Goal: Task Accomplishment & Management: Manage account settings

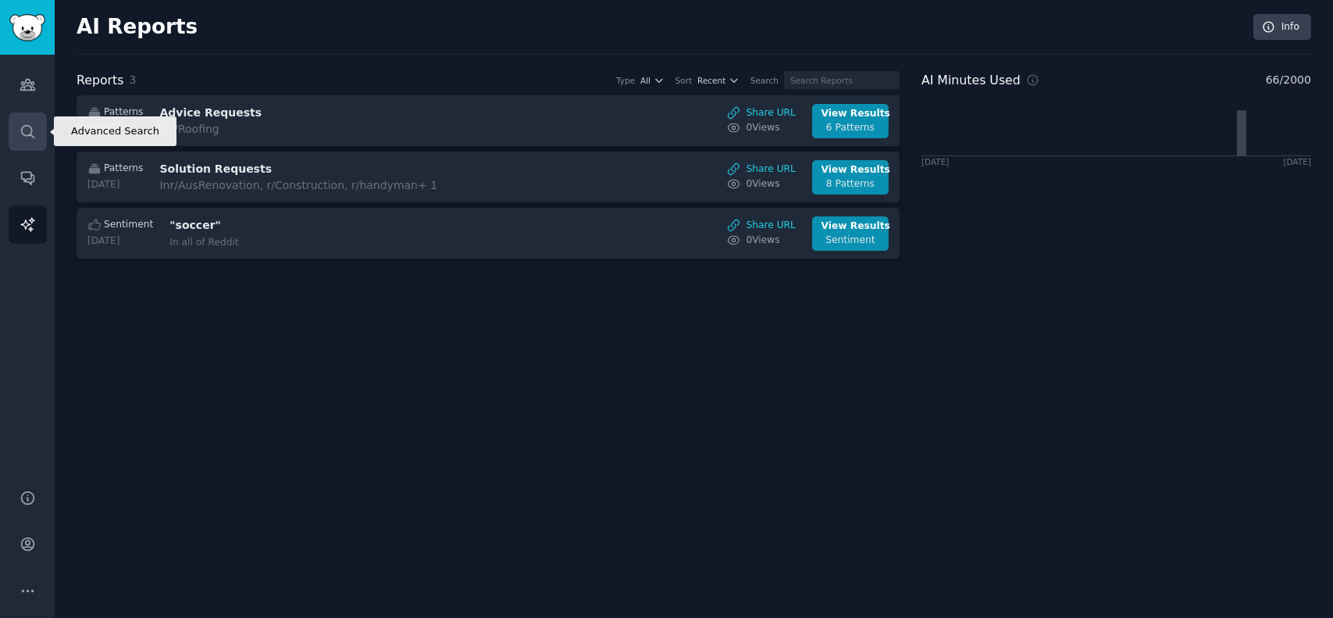
click at [41, 137] on link "Search" at bounding box center [28, 131] width 38 height 38
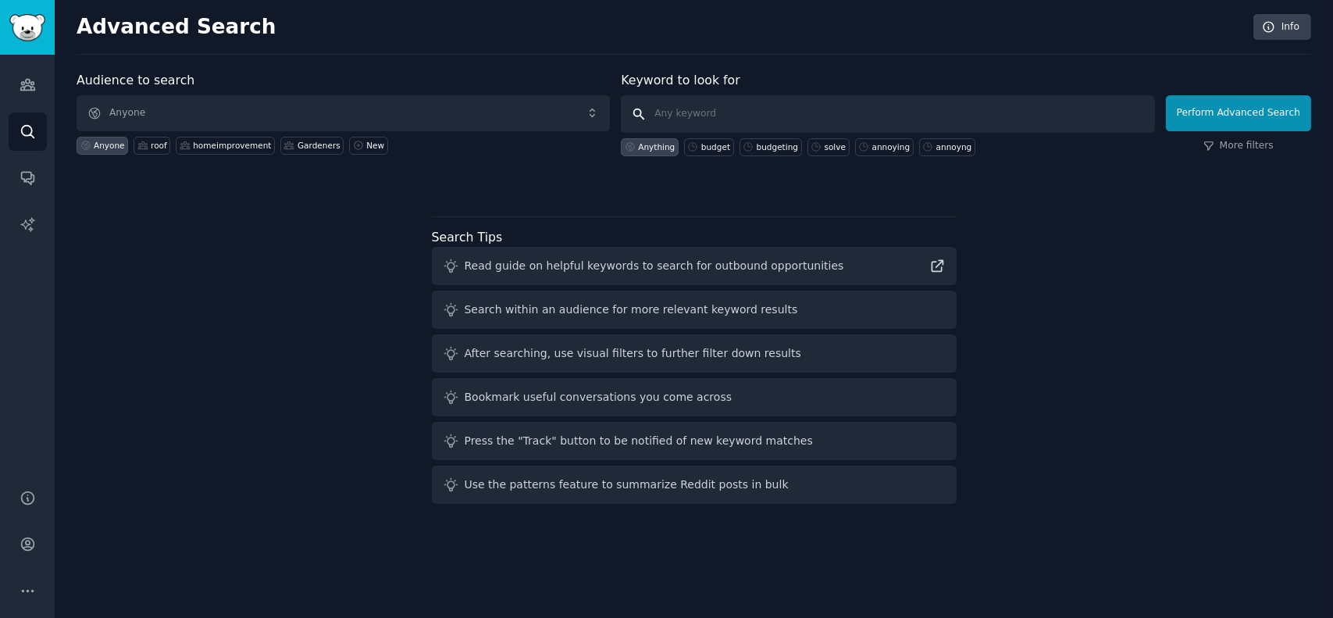
click at [697, 110] on input "text" at bounding box center [887, 113] width 533 height 37
type input "pellets"
click button "Perform Advanced Search" at bounding box center [1238, 113] width 145 height 36
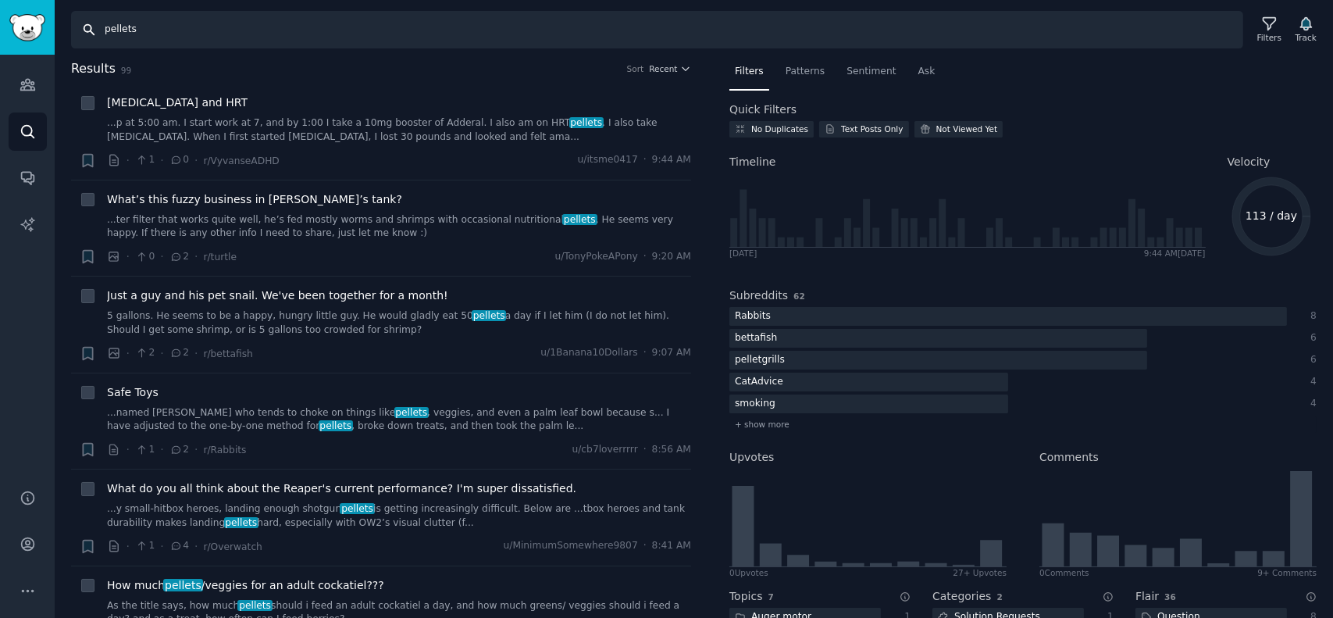
click at [244, 31] on input "pellets" at bounding box center [657, 29] width 1172 height 37
type input "m"
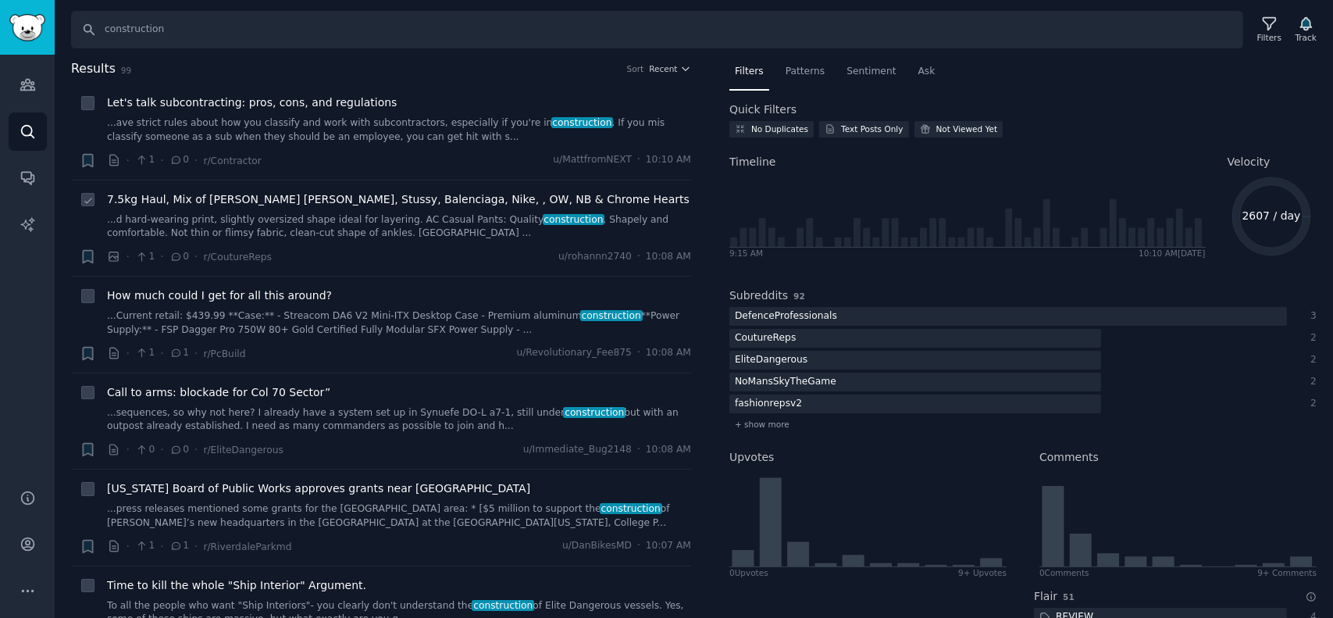
click at [316, 223] on link "...d hard-wearing print, slightly oversized shape ideal for layering. AC Casual…" at bounding box center [399, 226] width 584 height 27
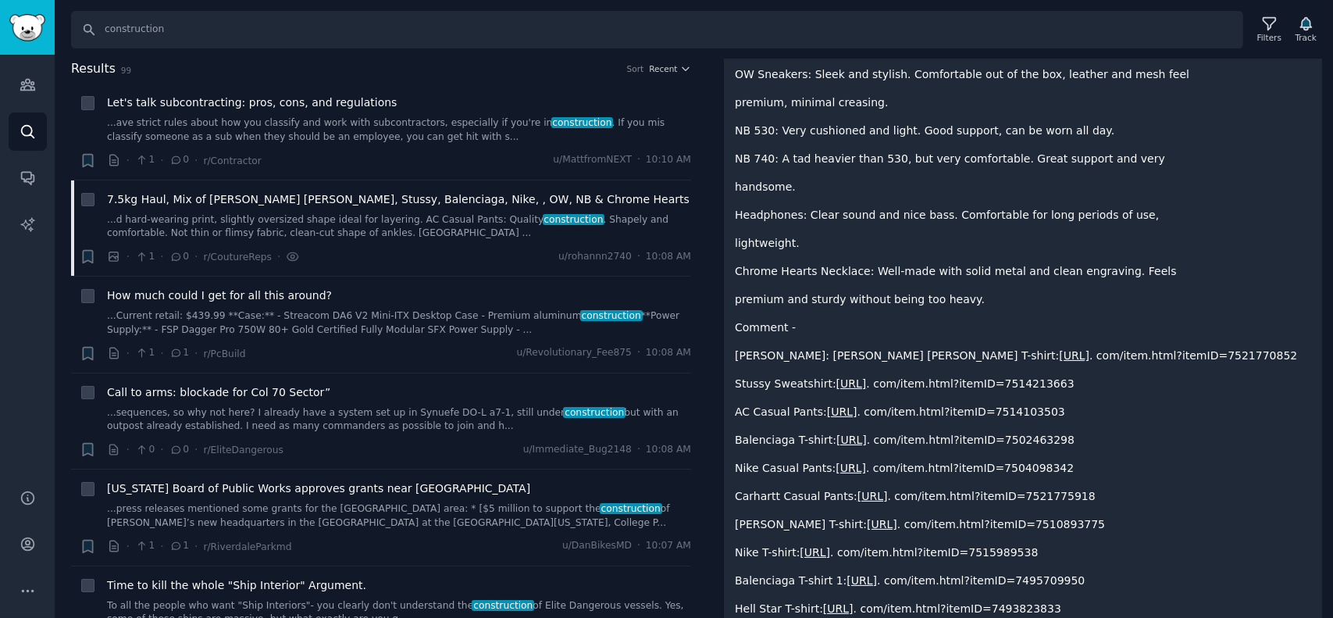
scroll to position [761, 0]
click at [338, 301] on div "How much could I get for all this around?" at bounding box center [399, 295] width 584 height 16
click at [356, 321] on link "...Current retail: $439.99 **Case:** - Streacom DA6 V2 Mini-ITX Desktop Case - …" at bounding box center [399, 322] width 584 height 27
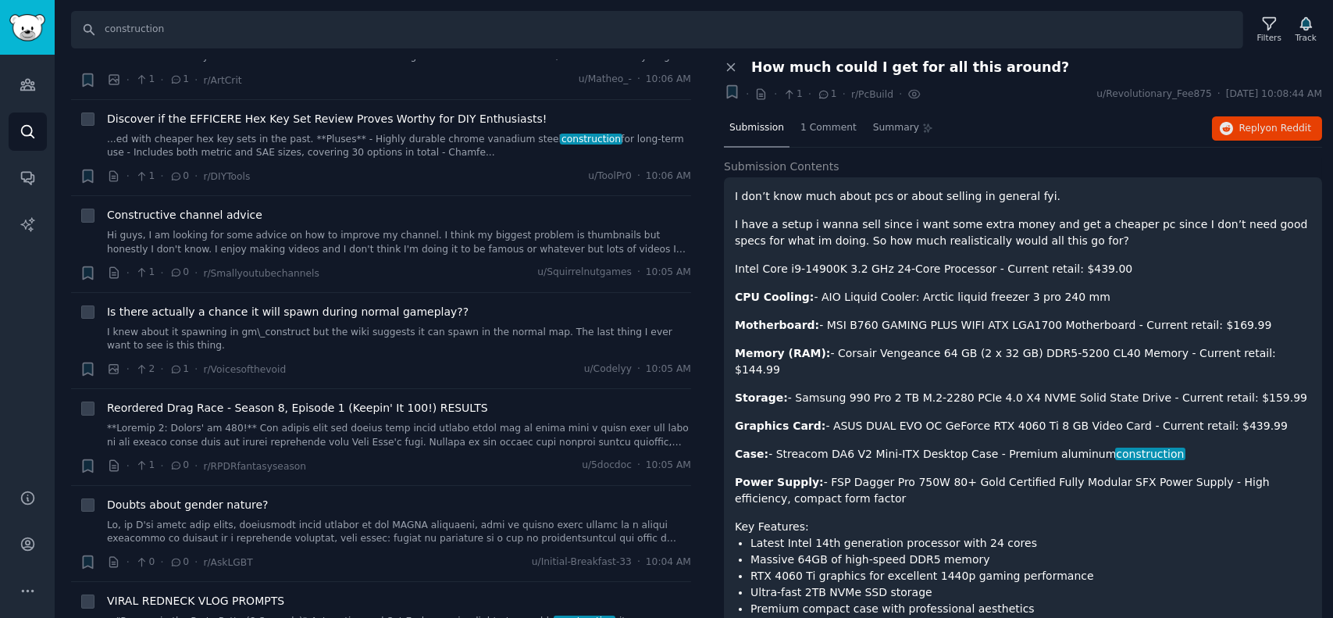
scroll to position [853, 0]
click at [276, 44] on input "construction" at bounding box center [657, 29] width 1172 height 37
type input "construction materials"
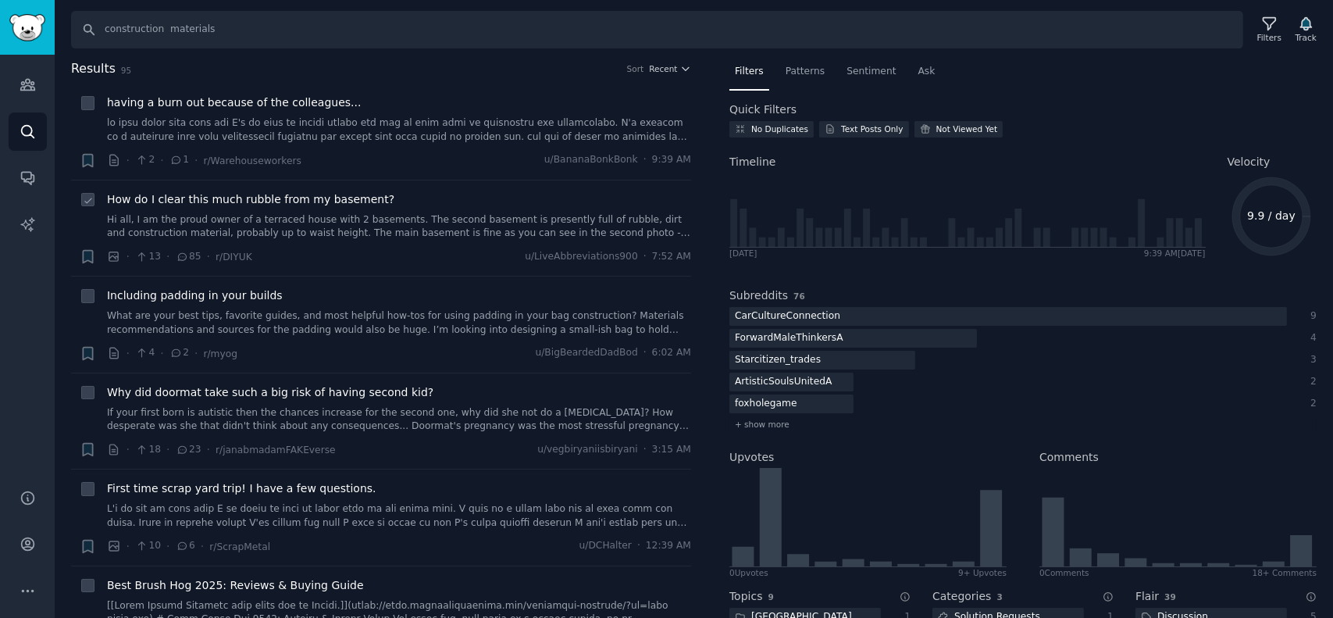
click at [298, 223] on link "Hi all, I am the proud owner of a terraced house with 2 basements. The second b…" at bounding box center [399, 226] width 584 height 27
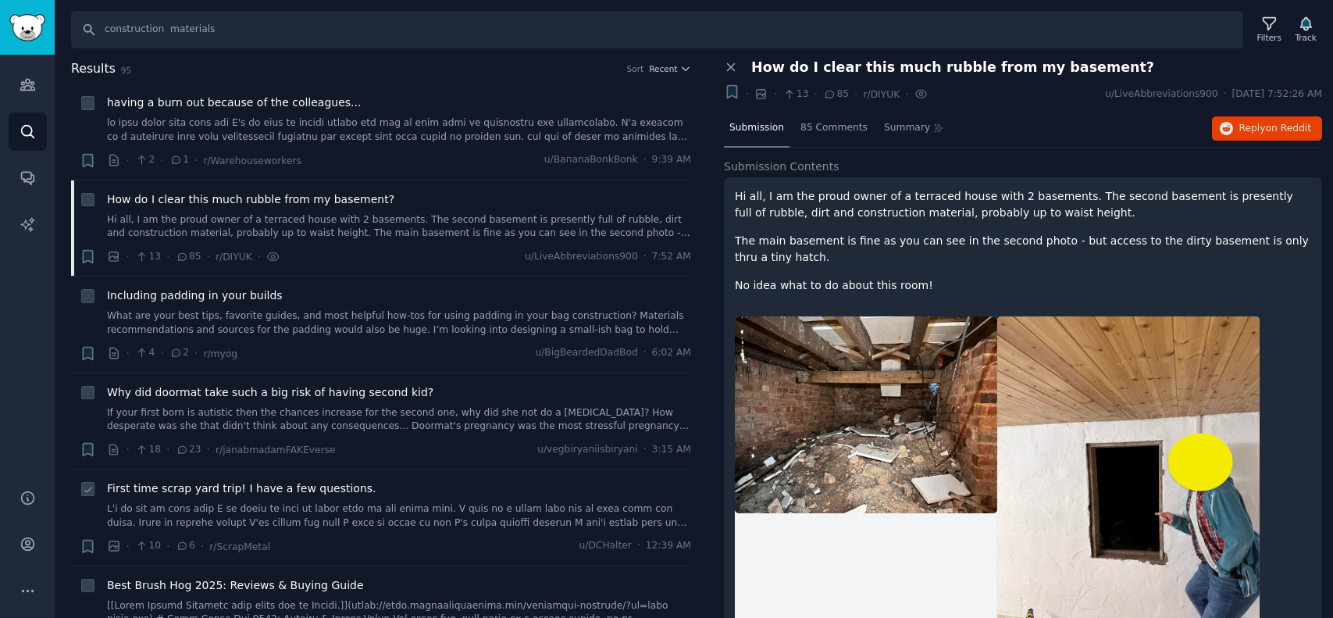
scroll to position [21, 0]
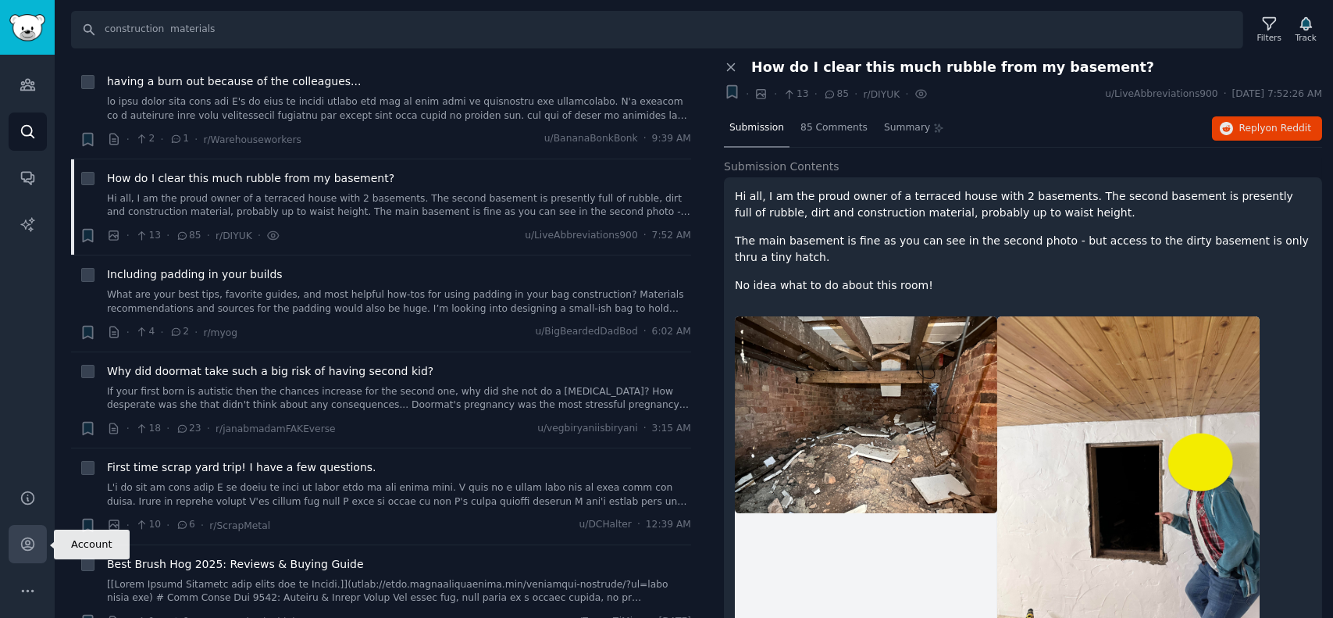
click at [16, 548] on link "Account" at bounding box center [28, 544] width 38 height 38
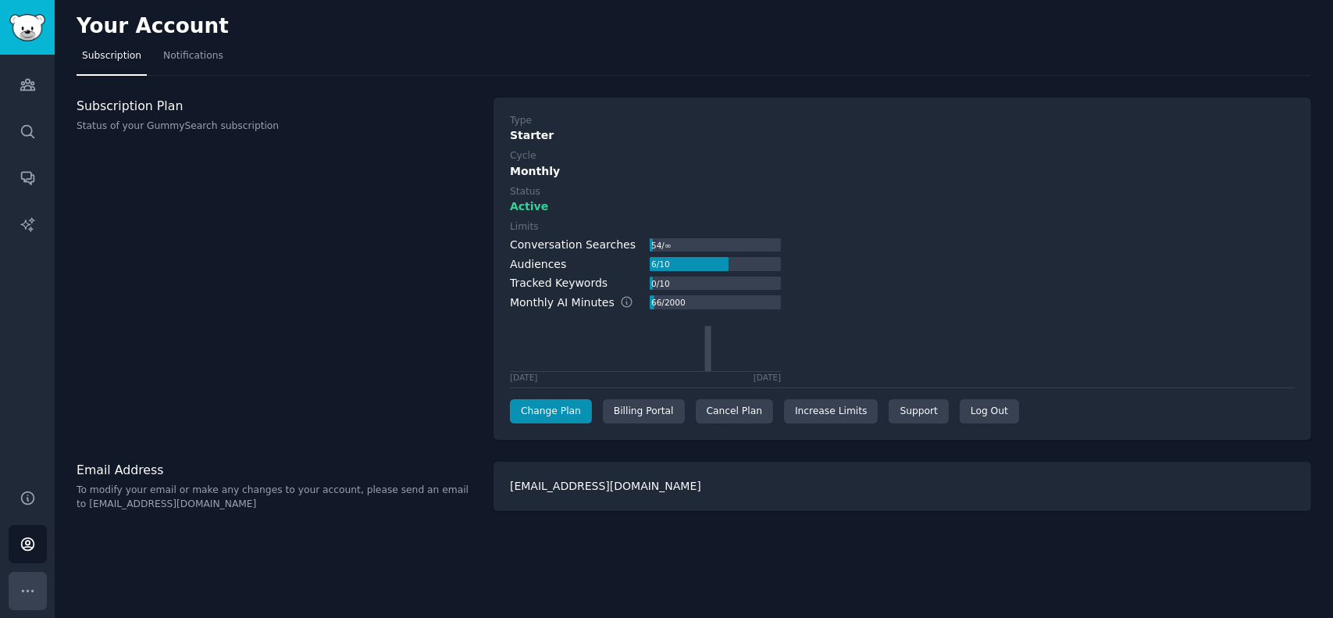
click at [17, 594] on button "More" at bounding box center [28, 591] width 38 height 38
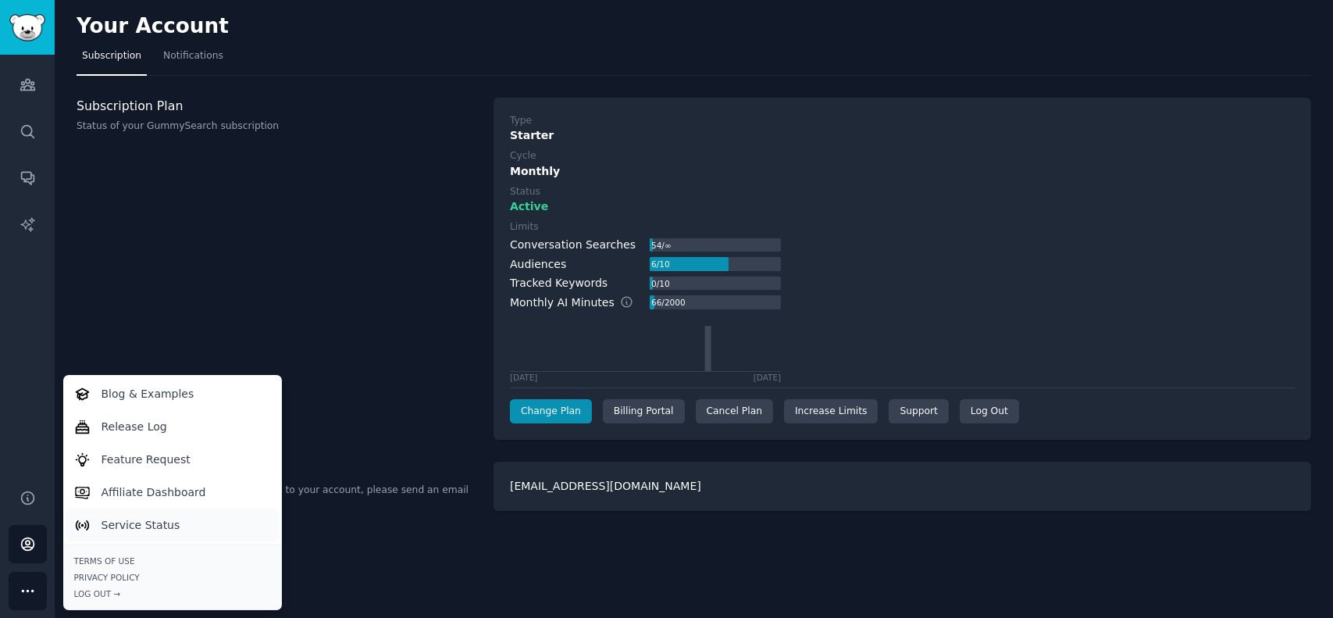
click at [127, 527] on p "Service Status" at bounding box center [141, 525] width 79 height 16
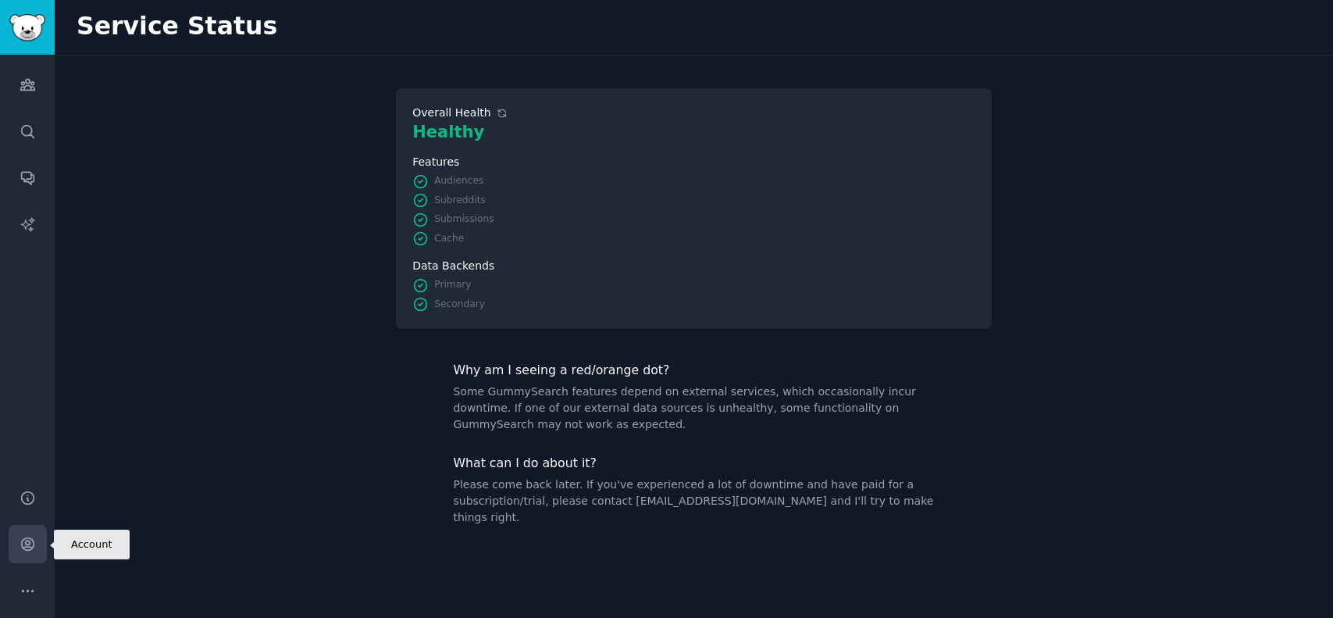
click at [32, 547] on icon "Sidebar" at bounding box center [27, 544] width 12 height 12
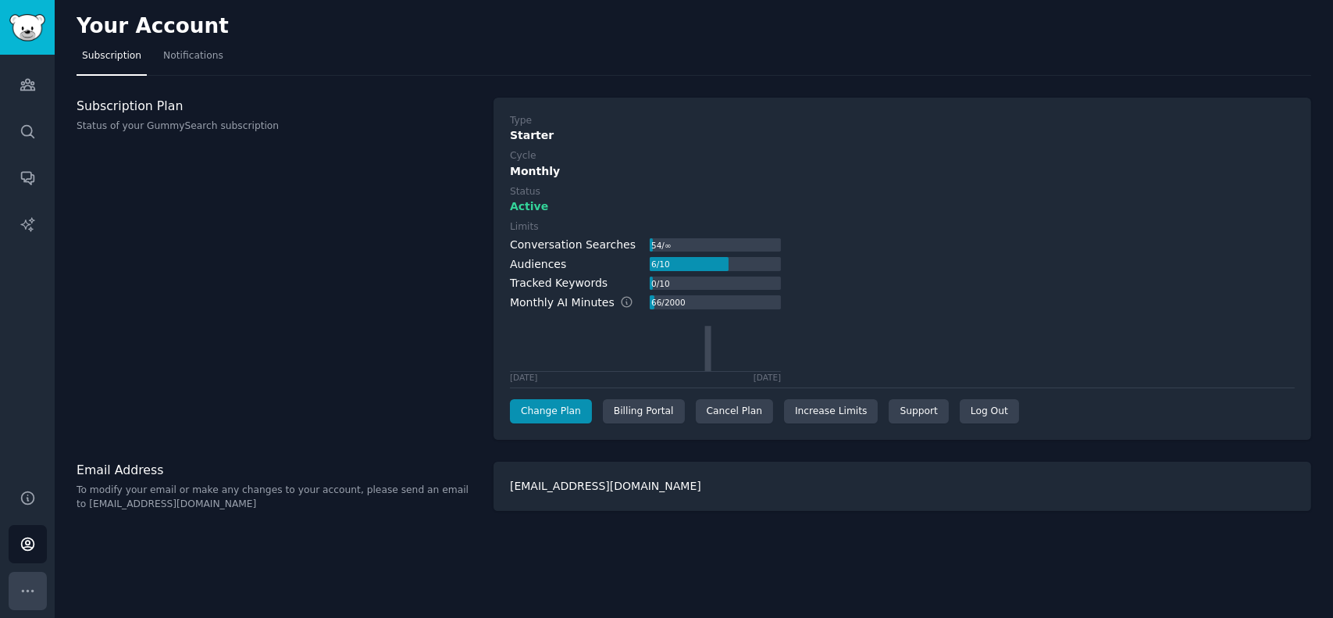
click at [20, 581] on button "More" at bounding box center [28, 591] width 38 height 38
click at [28, 35] on img "Sidebar" at bounding box center [27, 27] width 36 height 27
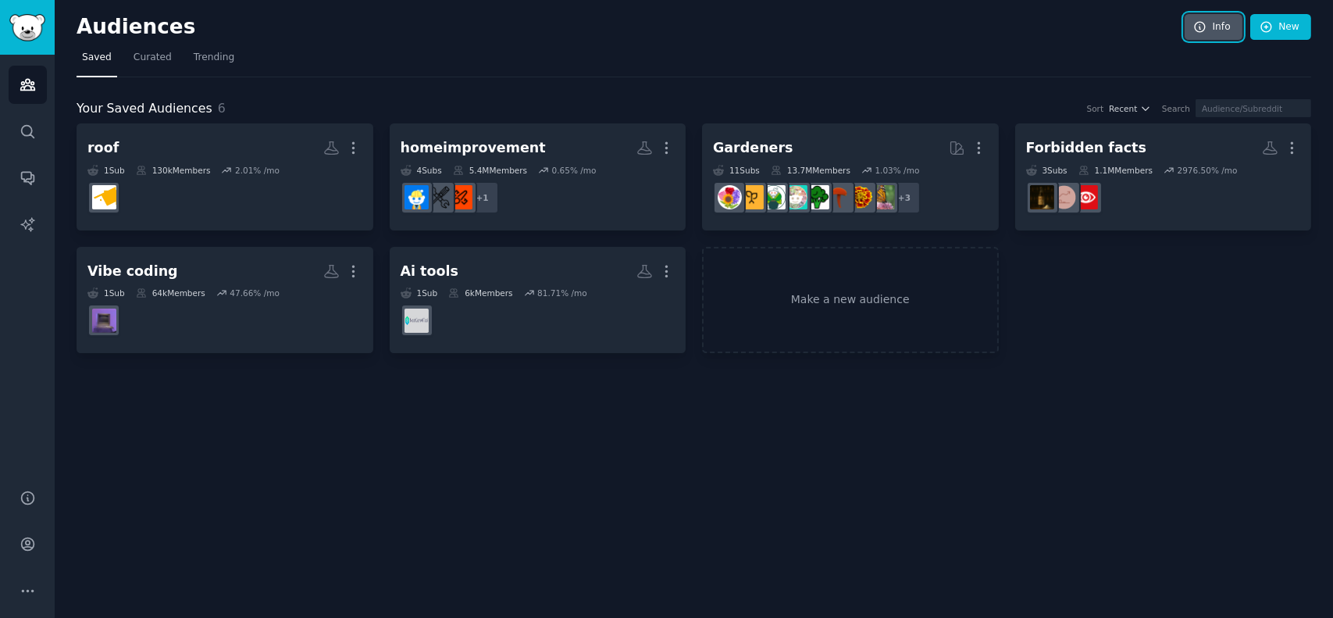
click at [1207, 23] on icon at bounding box center [1200, 27] width 14 height 14
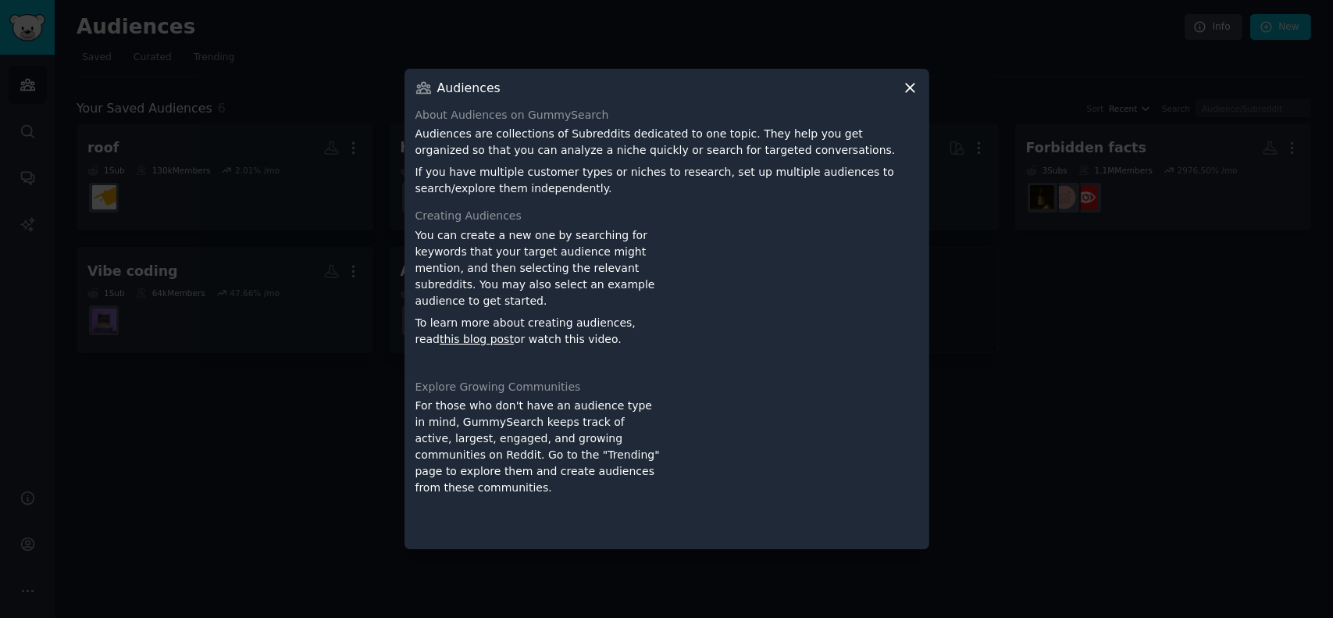
click at [916, 81] on icon at bounding box center [910, 88] width 16 height 16
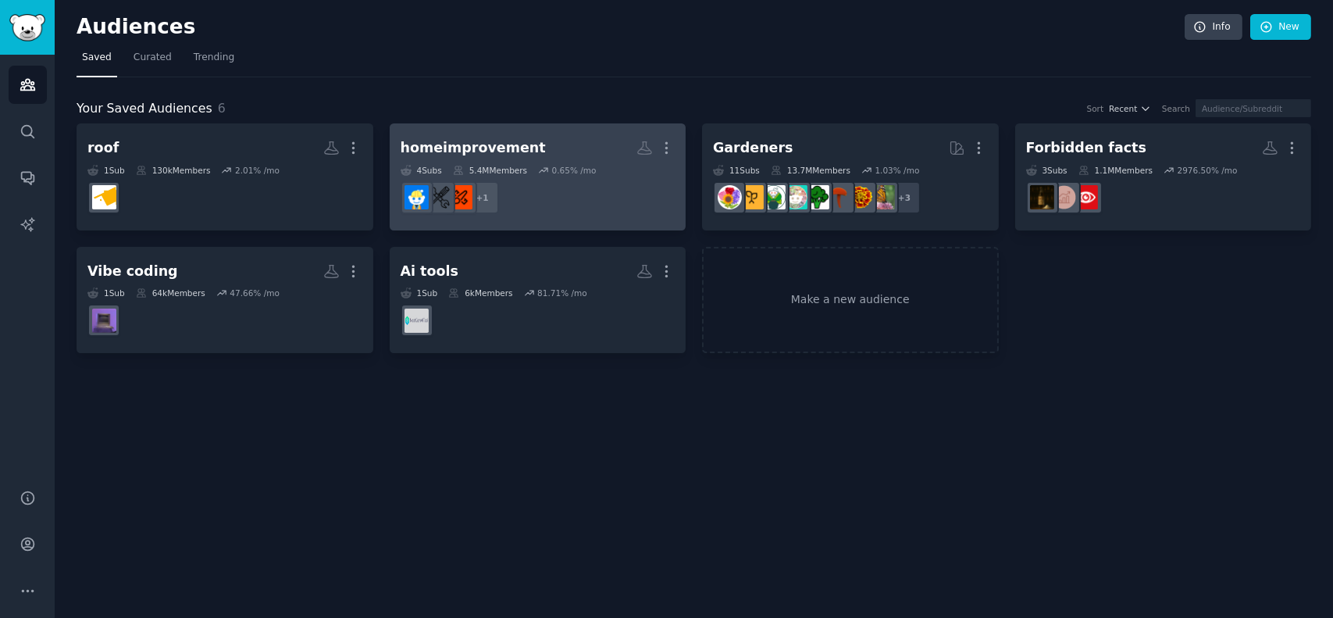
click at [516, 133] on link "homeimprovement More 4 Sub s 5.4M Members 0.65 % /mo + 1" at bounding box center [538, 176] width 297 height 107
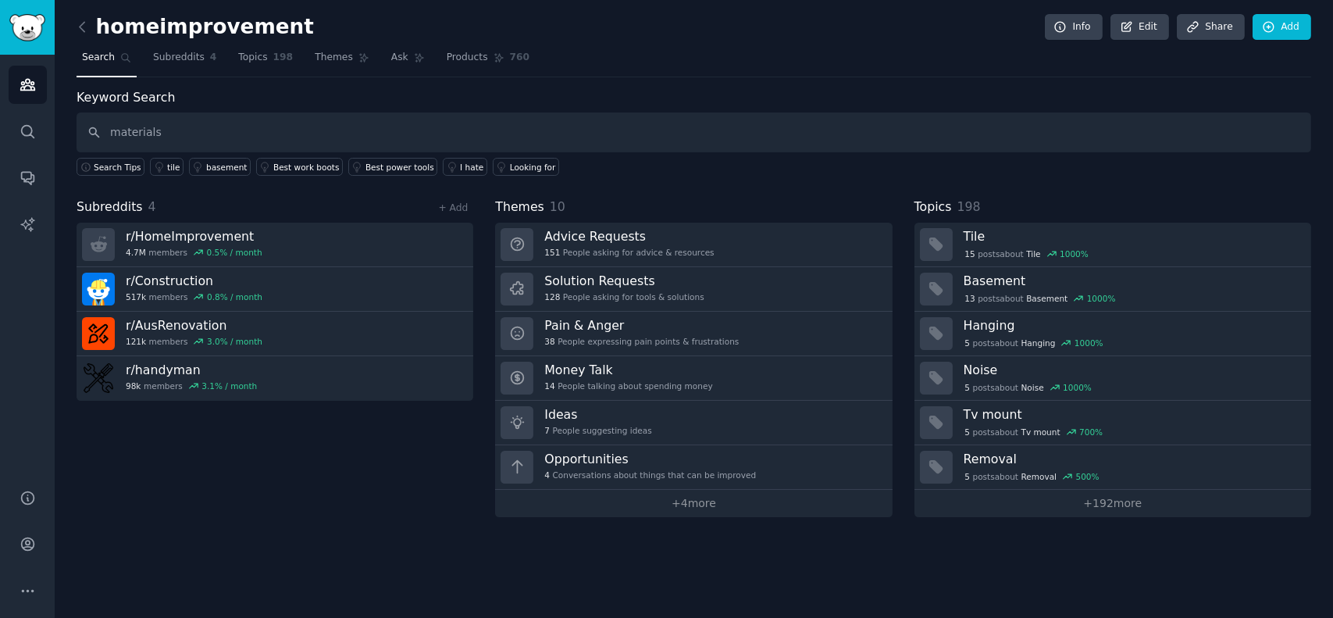
type input "materials"
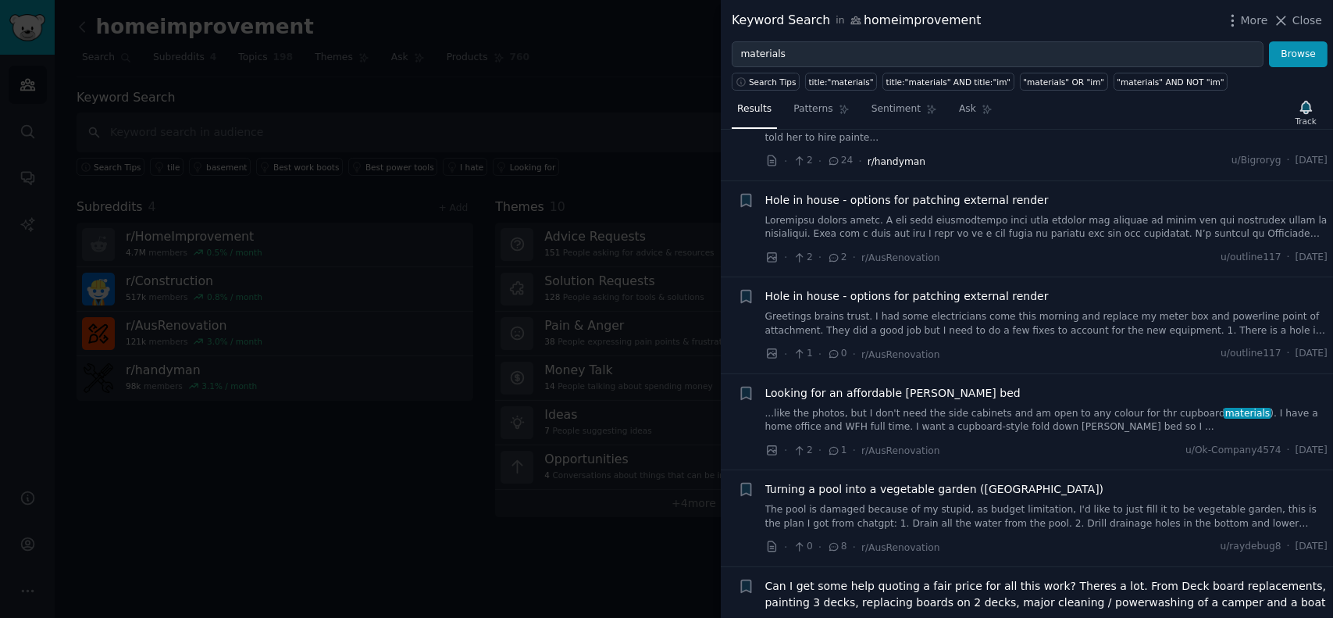
scroll to position [937, 0]
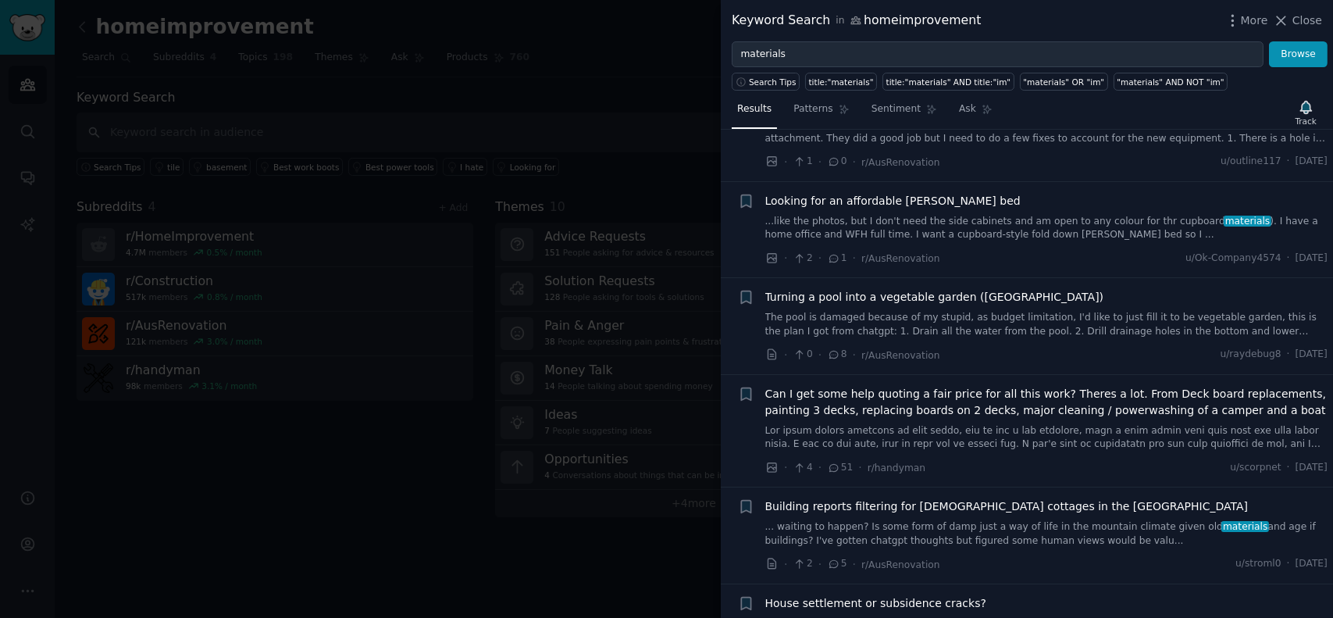
click at [601, 455] on div at bounding box center [666, 309] width 1333 height 618
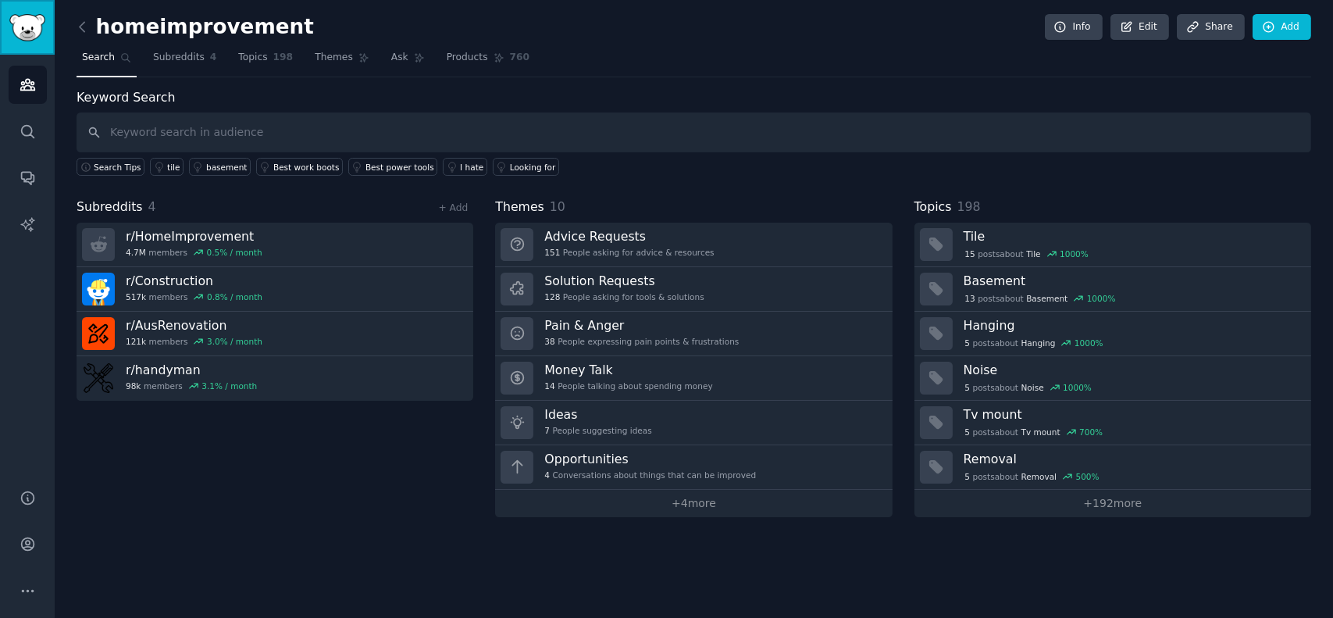
click at [19, 30] on img "Sidebar" at bounding box center [27, 27] width 36 height 27
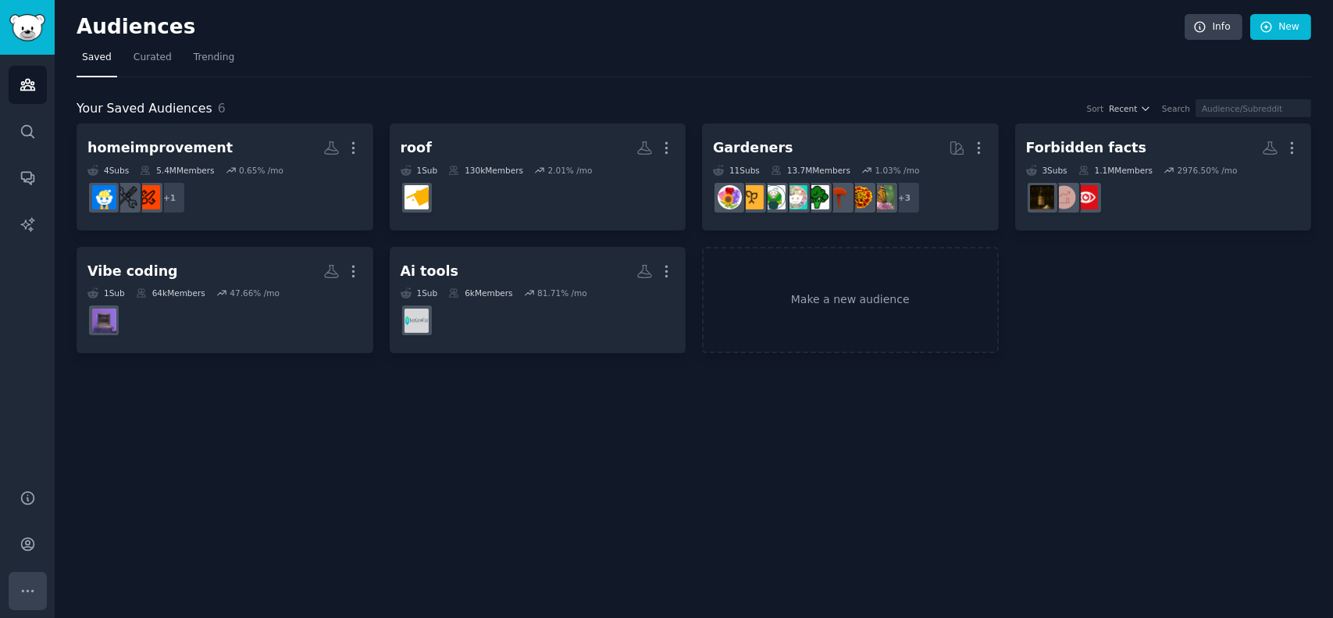
click at [31, 591] on icon "Sidebar" at bounding box center [27, 591] width 11 height 2
click at [32, 535] on link "Account" at bounding box center [28, 544] width 38 height 38
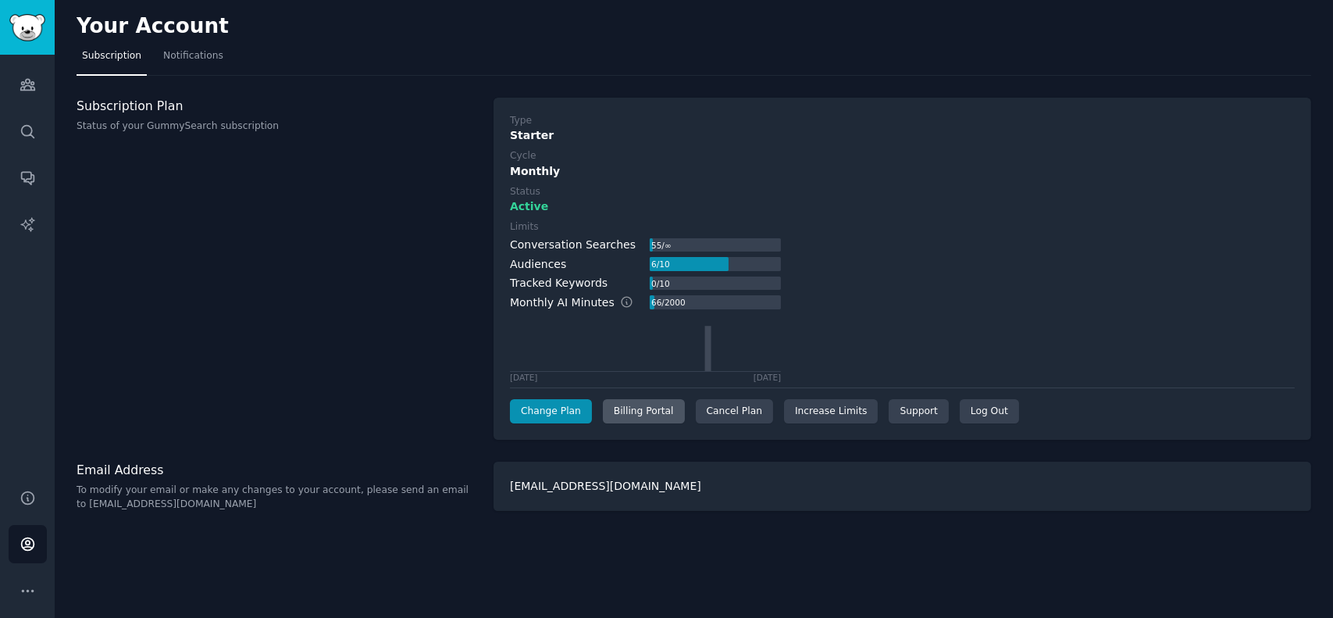
click at [629, 414] on div "Billing Portal" at bounding box center [644, 411] width 82 height 25
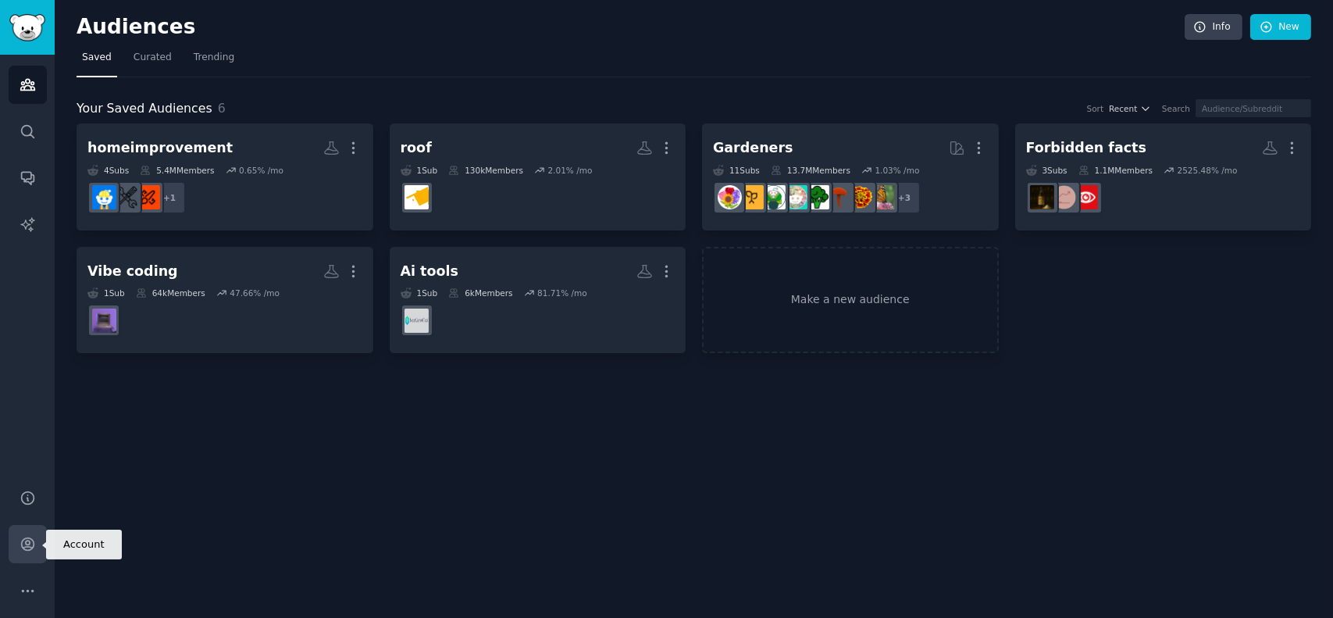
click at [29, 541] on icon "Sidebar" at bounding box center [27, 544] width 12 height 12
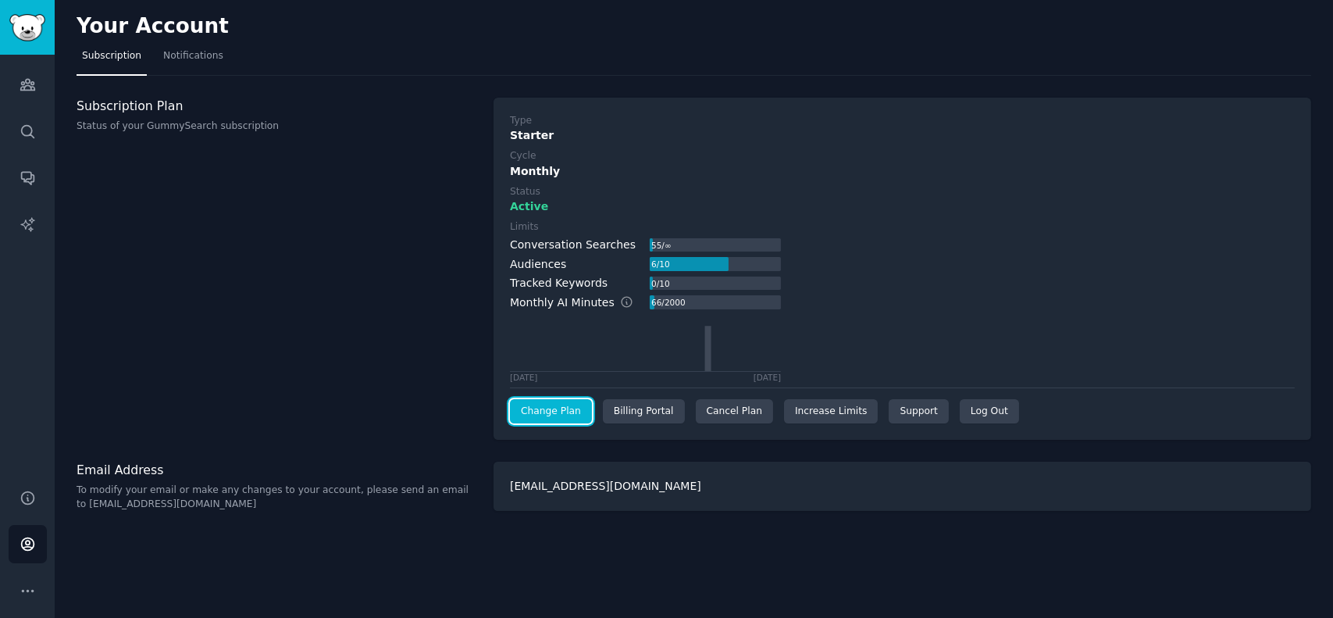
click at [575, 412] on link "Change Plan" at bounding box center [551, 411] width 82 height 25
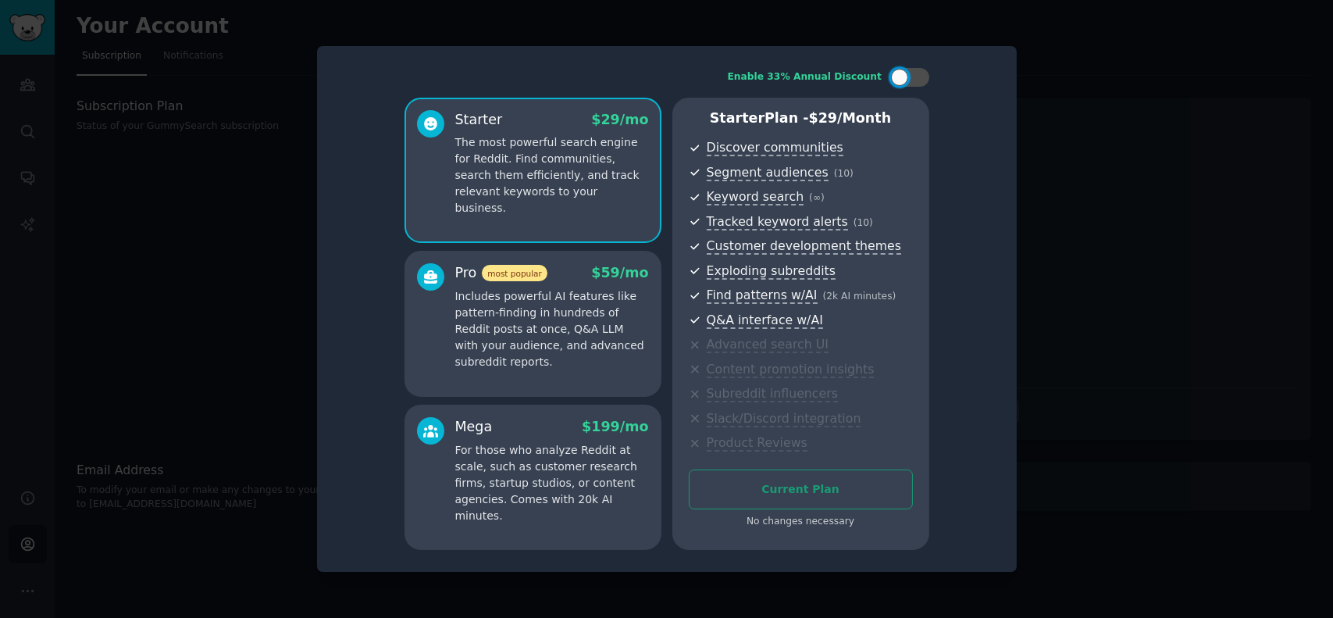
click at [1092, 396] on div at bounding box center [666, 309] width 1333 height 618
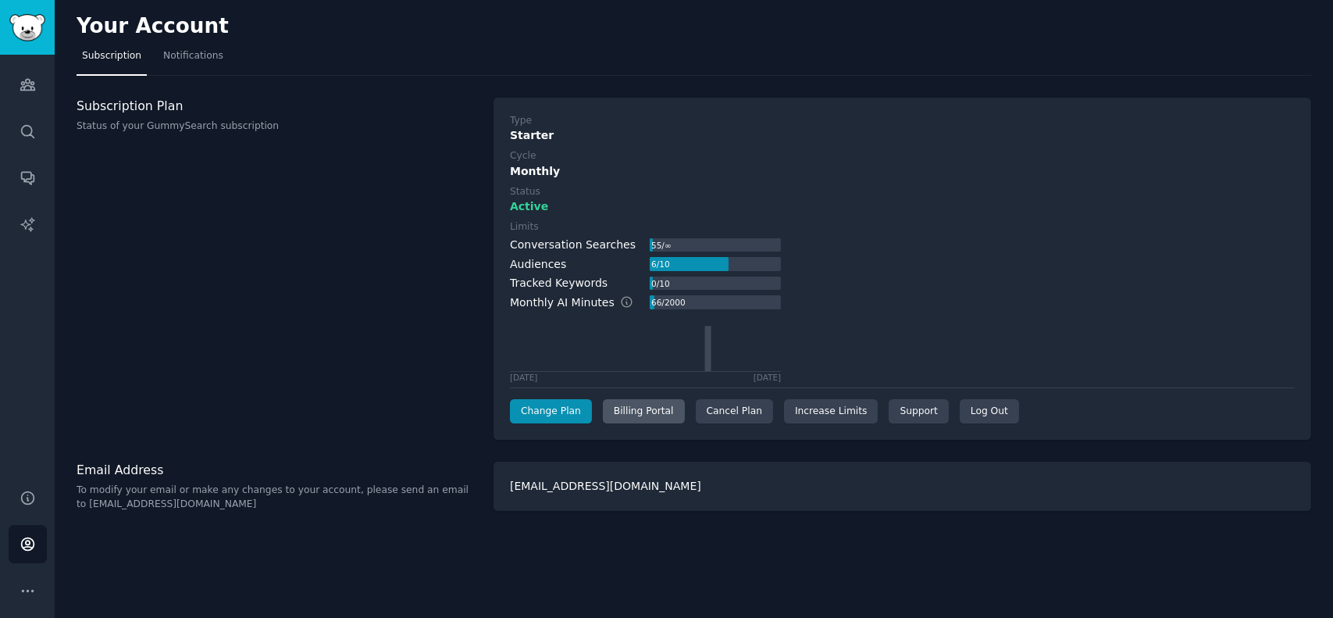
click at [653, 407] on div "Billing Portal" at bounding box center [644, 411] width 82 height 25
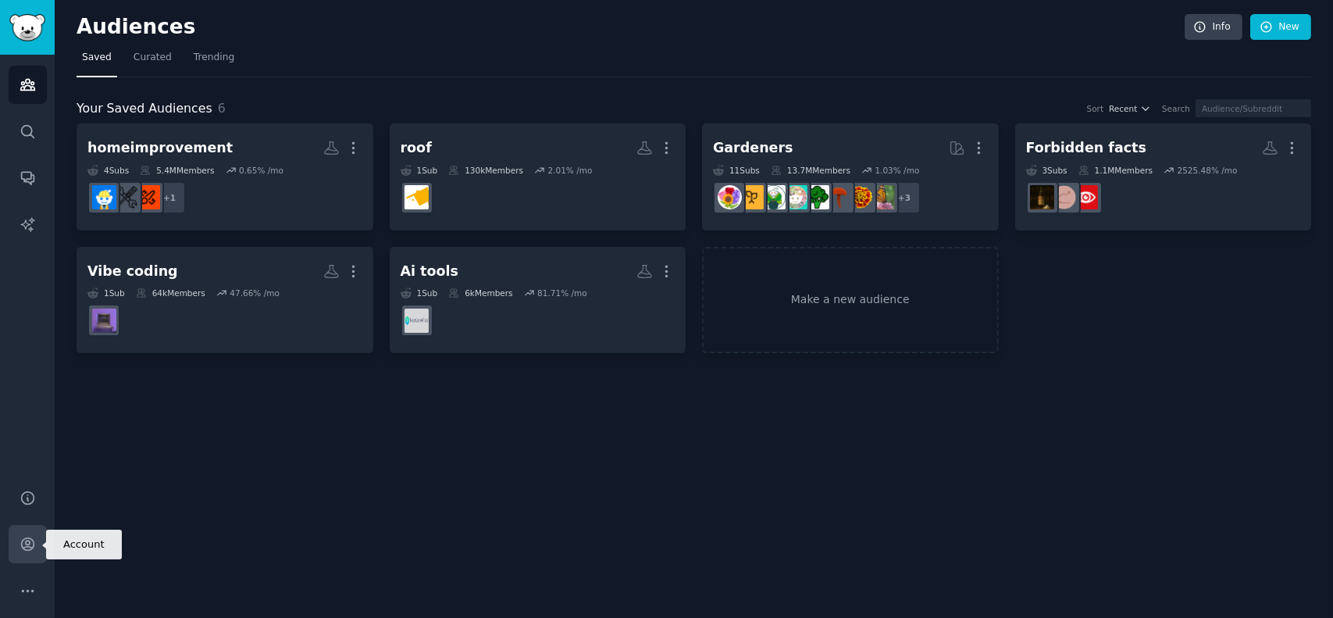
click at [16, 546] on link "Account" at bounding box center [28, 544] width 38 height 38
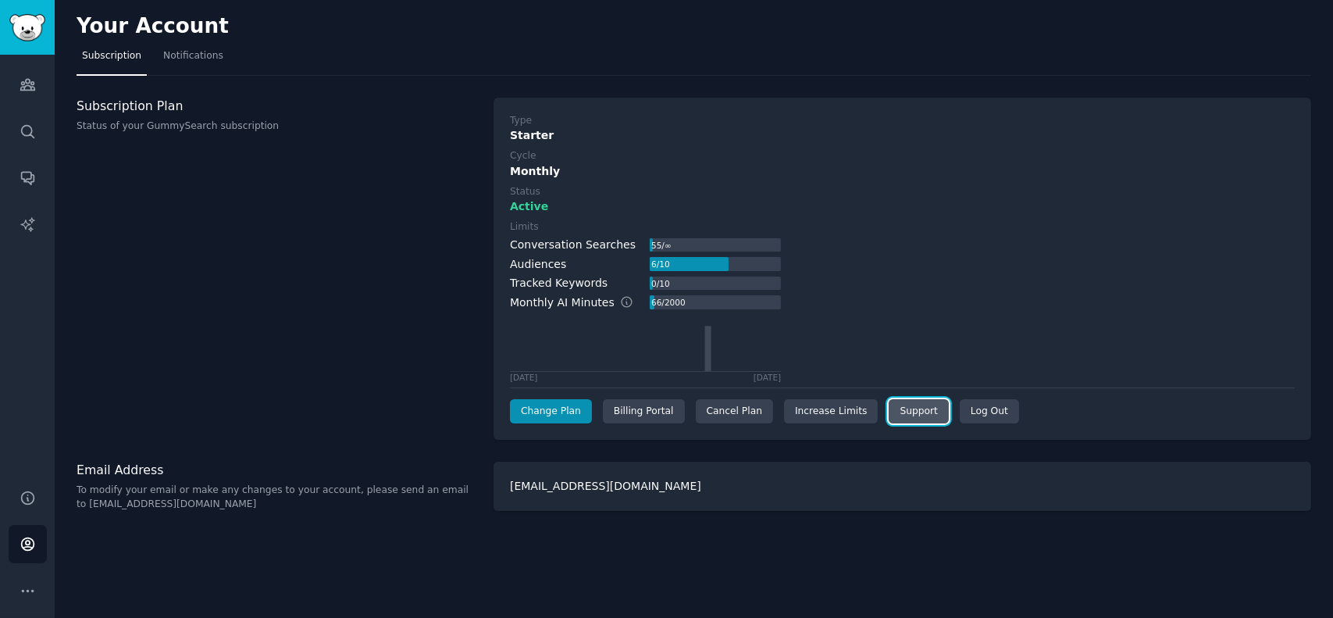
click at [899, 411] on link "Support" at bounding box center [918, 411] width 59 height 25
click at [937, 327] on div "Limits Conversation Searches 55 / ∞ Audiences 6 / 10 Tracked Keywords 0 / 10 Mo…" at bounding box center [902, 301] width 785 height 162
click at [633, 419] on div "Billing Portal" at bounding box center [644, 411] width 82 height 25
click at [708, 416] on div "Cancel Plan" at bounding box center [734, 411] width 77 height 25
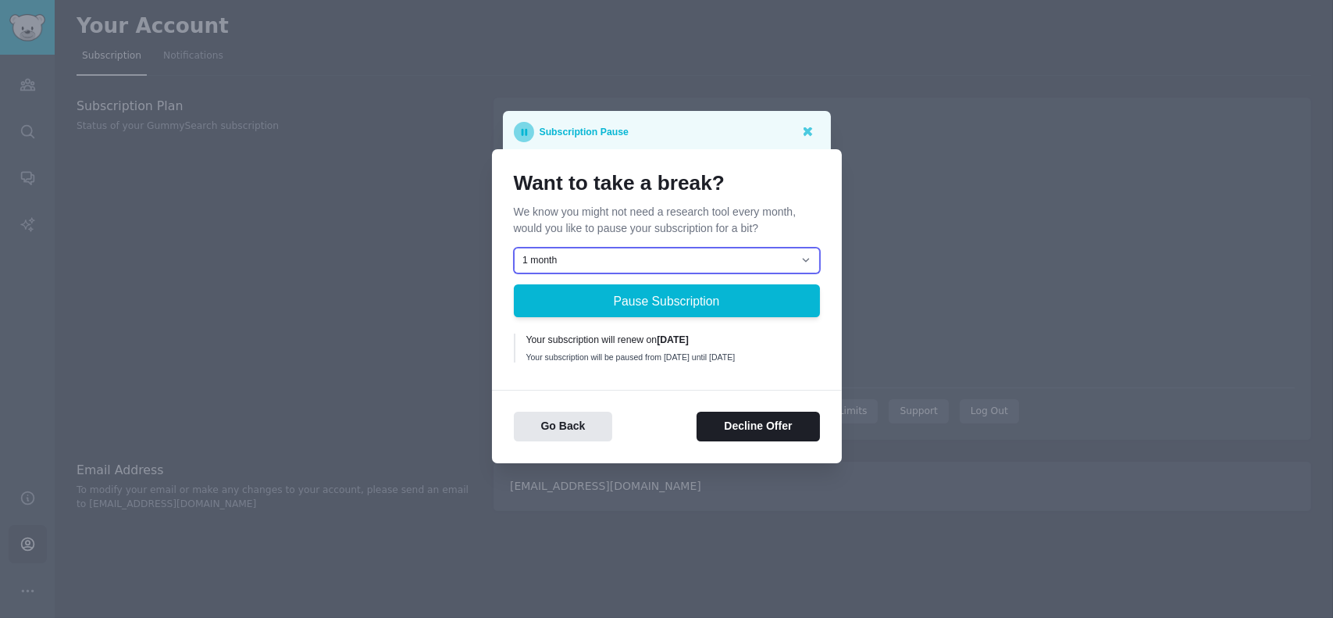
click at [612, 252] on select "1 month 2 months 3 months Choose a custom date to resume" at bounding box center [667, 261] width 306 height 27
click at [600, 380] on div "Want to take a break? We know you might not need a research tool every month, w…" at bounding box center [667, 306] width 350 height 315
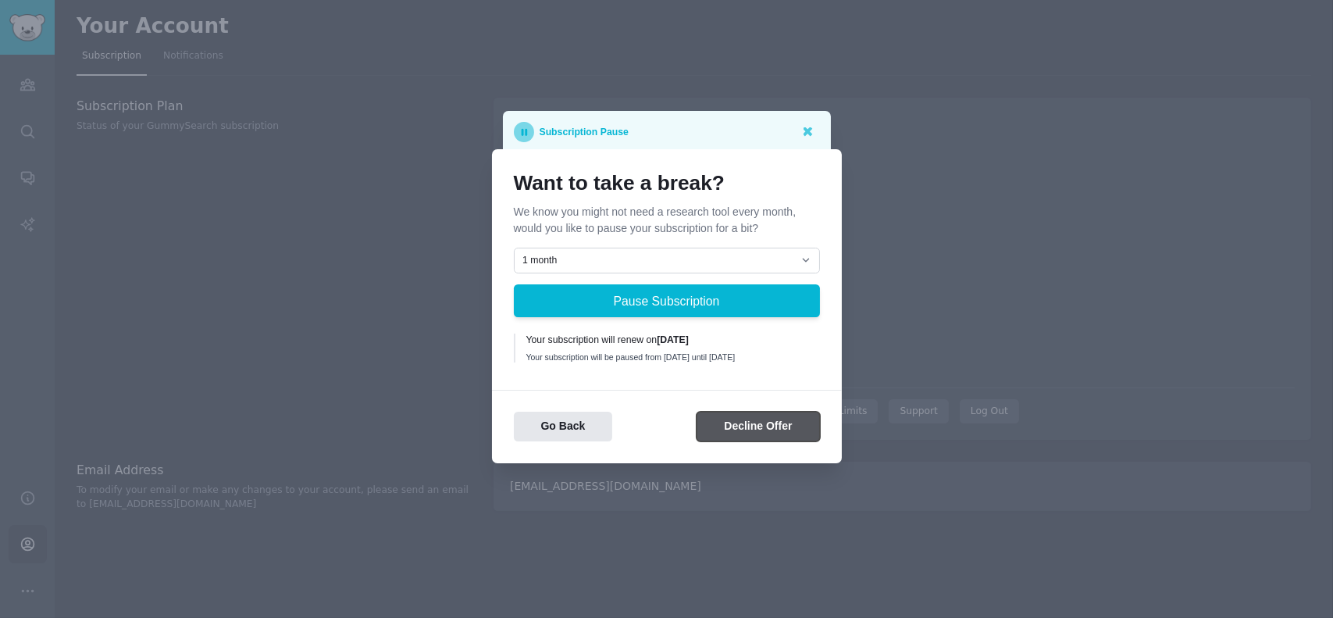
click at [762, 440] on button "Decline Offer" at bounding box center [758, 427] width 123 height 30
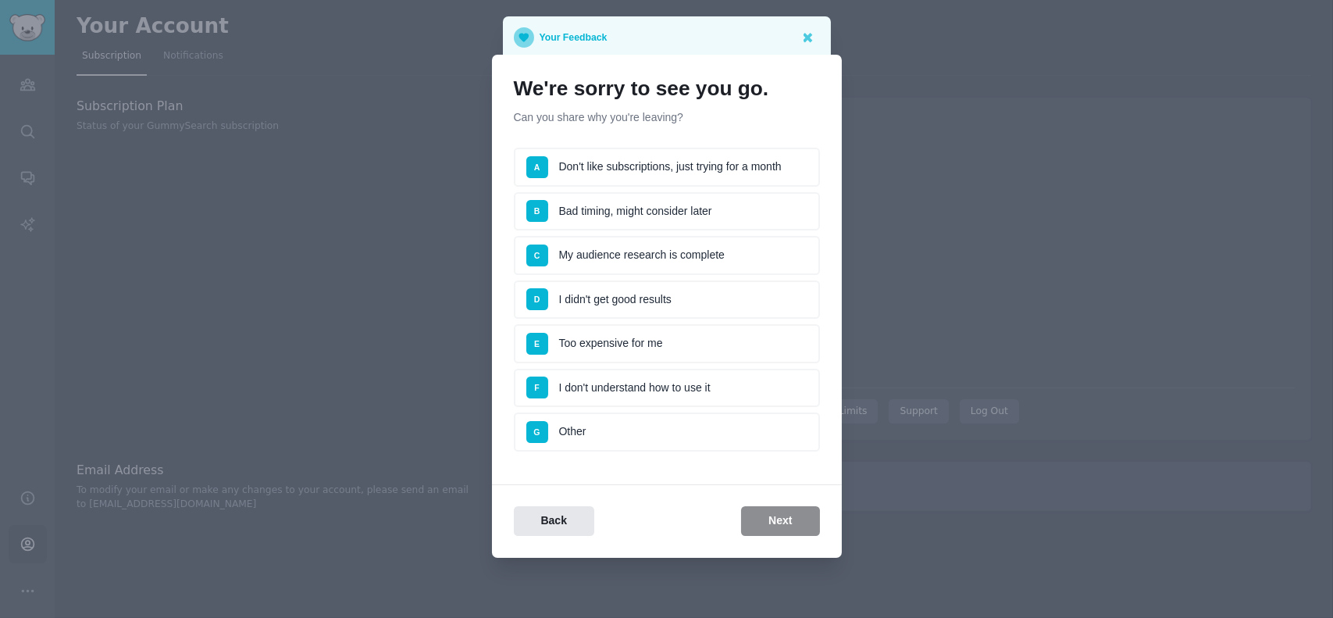
click at [614, 386] on li "F I don't understand how to use it" at bounding box center [667, 388] width 306 height 39
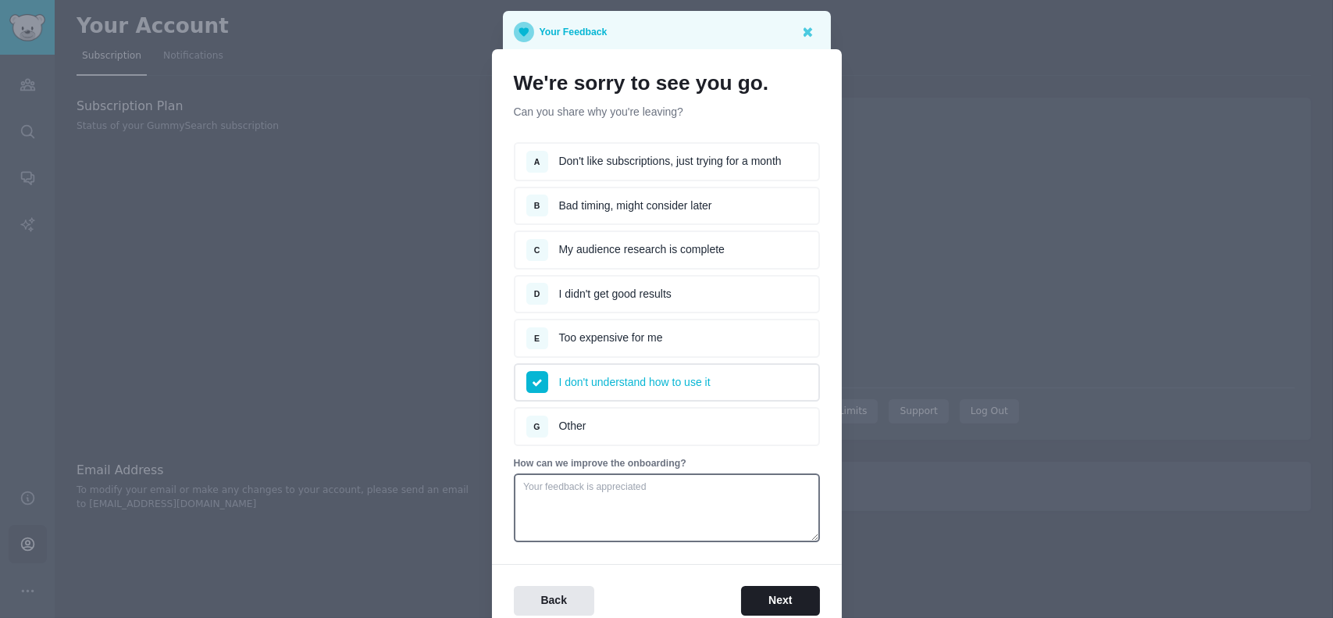
scroll to position [71, 0]
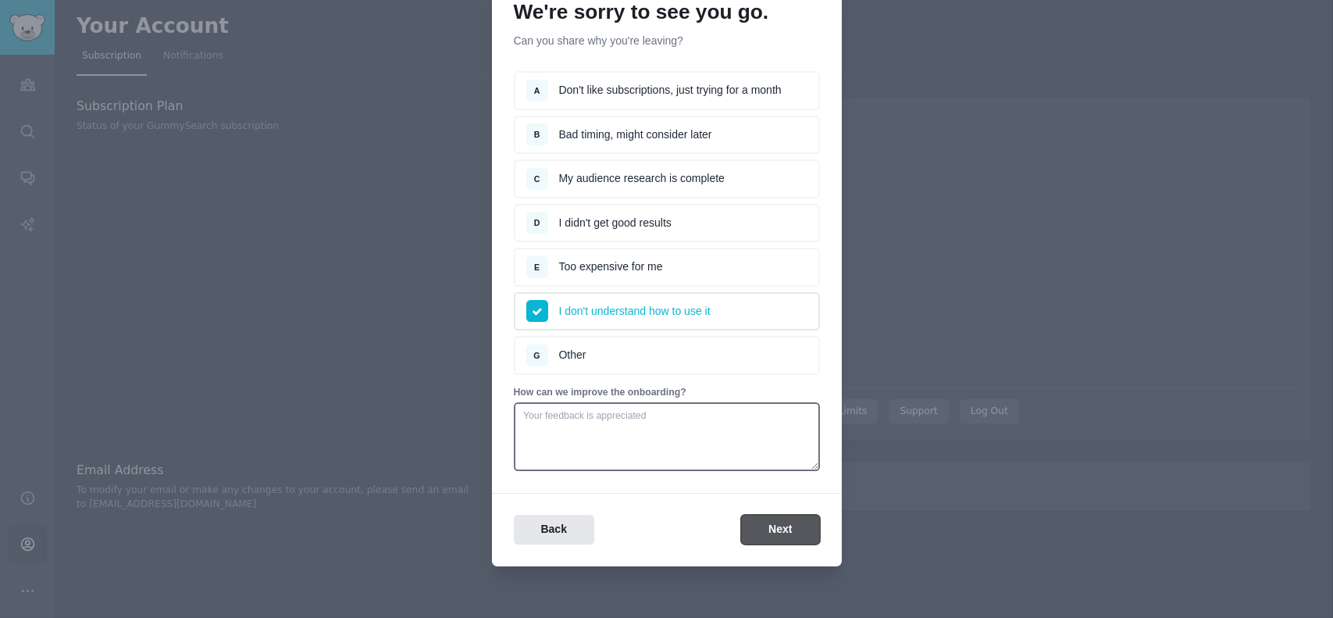
click at [766, 535] on button "Next" at bounding box center [780, 530] width 78 height 30
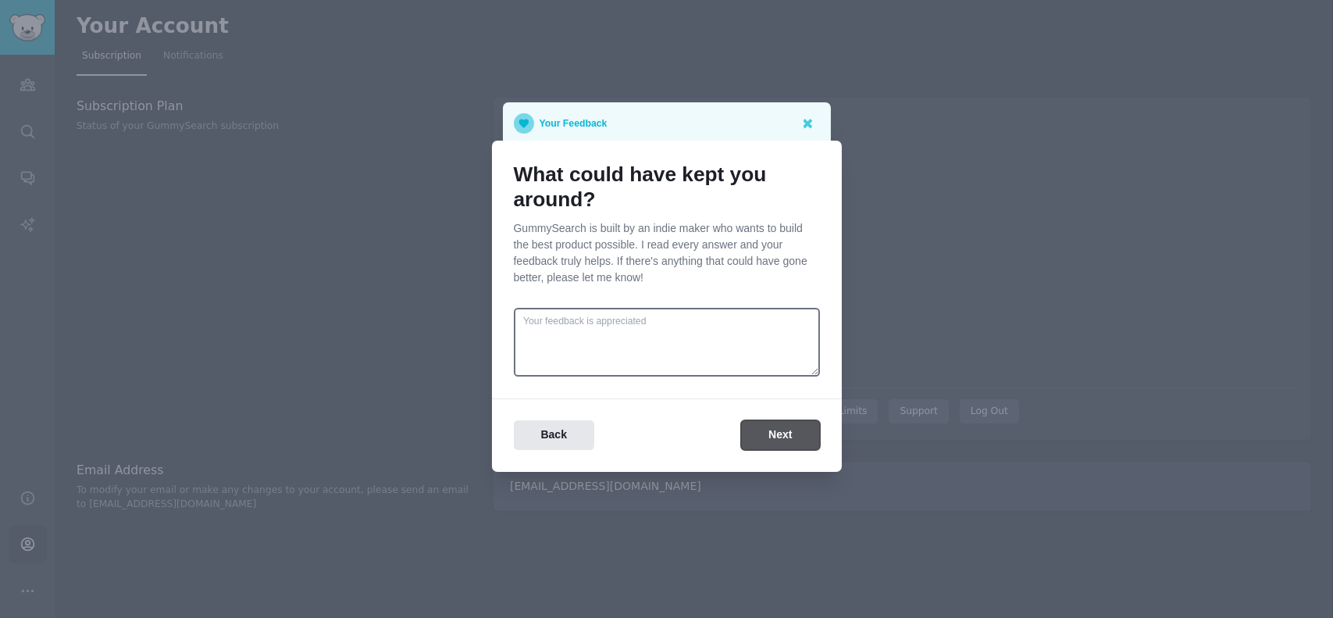
scroll to position [0, 0]
click at [757, 419] on div "Back Next" at bounding box center [667, 424] width 350 height 52
click at [765, 422] on button "Next" at bounding box center [780, 435] width 78 height 30
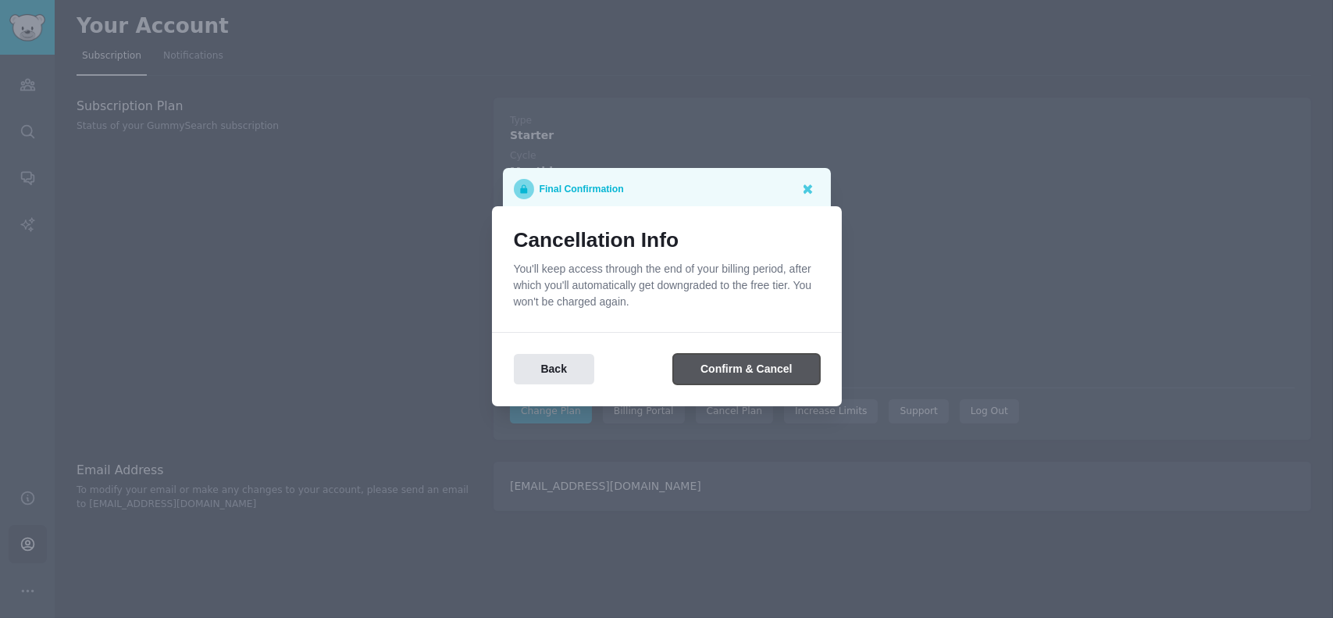
click at [732, 368] on button "Confirm & Cancel" at bounding box center [746, 369] width 146 height 30
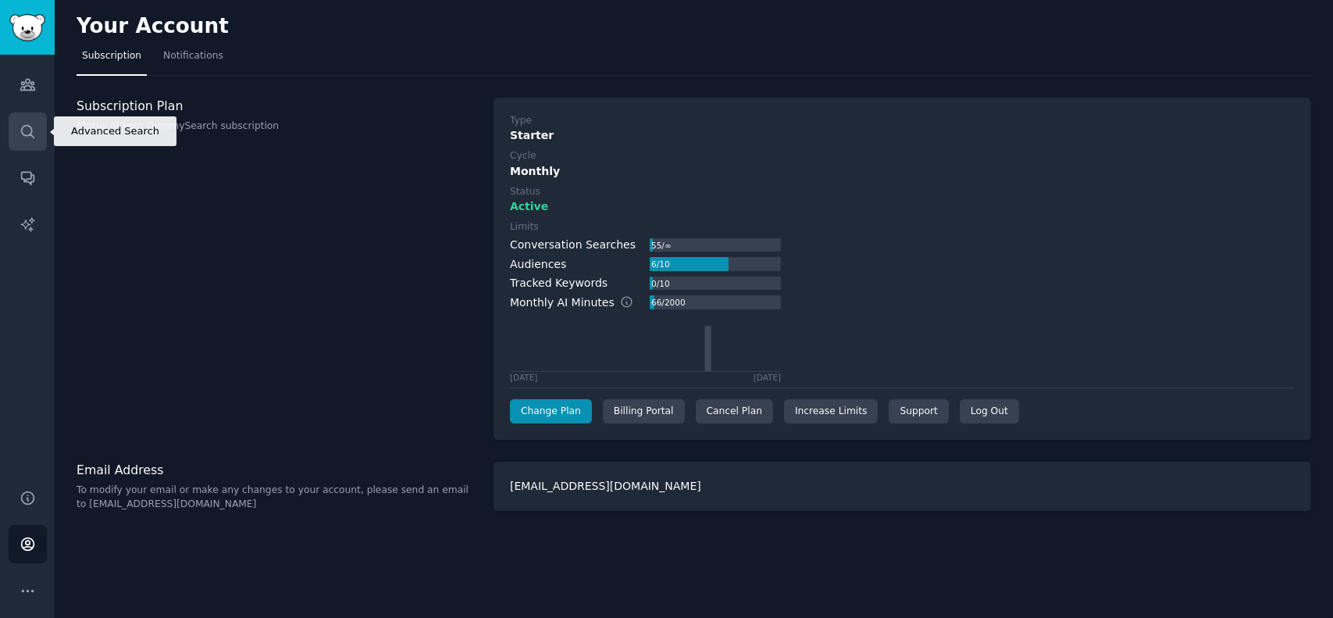
click at [33, 126] on icon "Sidebar" at bounding box center [28, 131] width 16 height 16
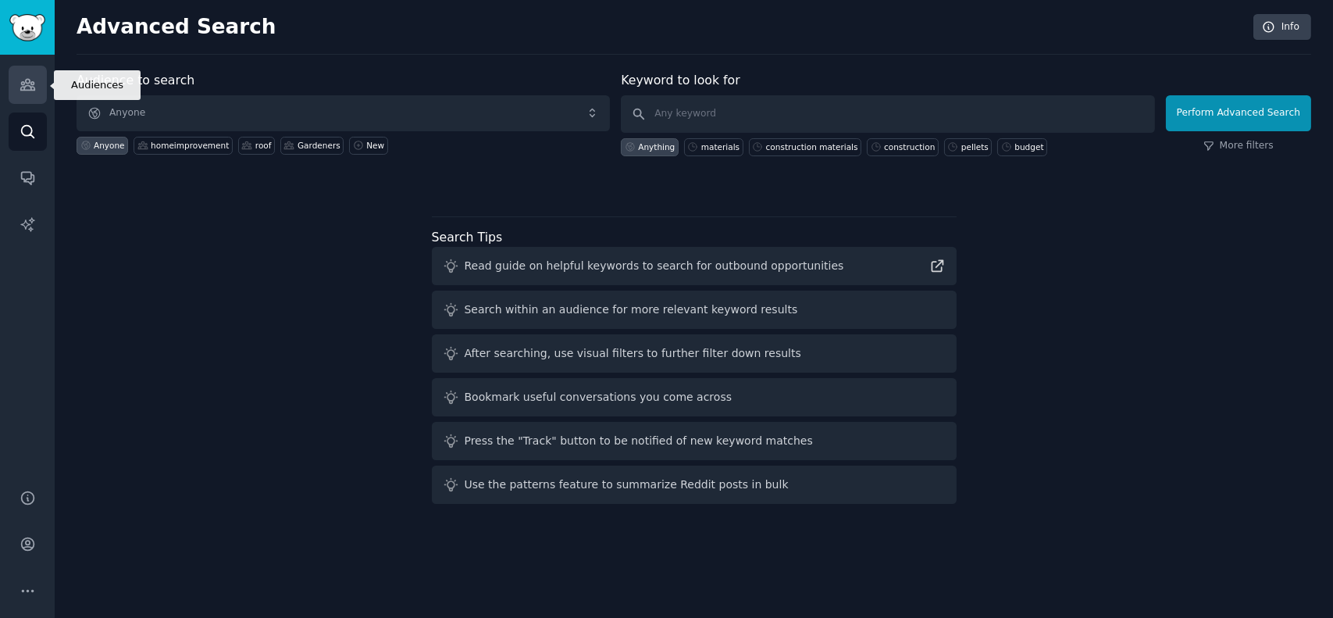
click at [29, 90] on icon "Sidebar" at bounding box center [27, 85] width 14 height 11
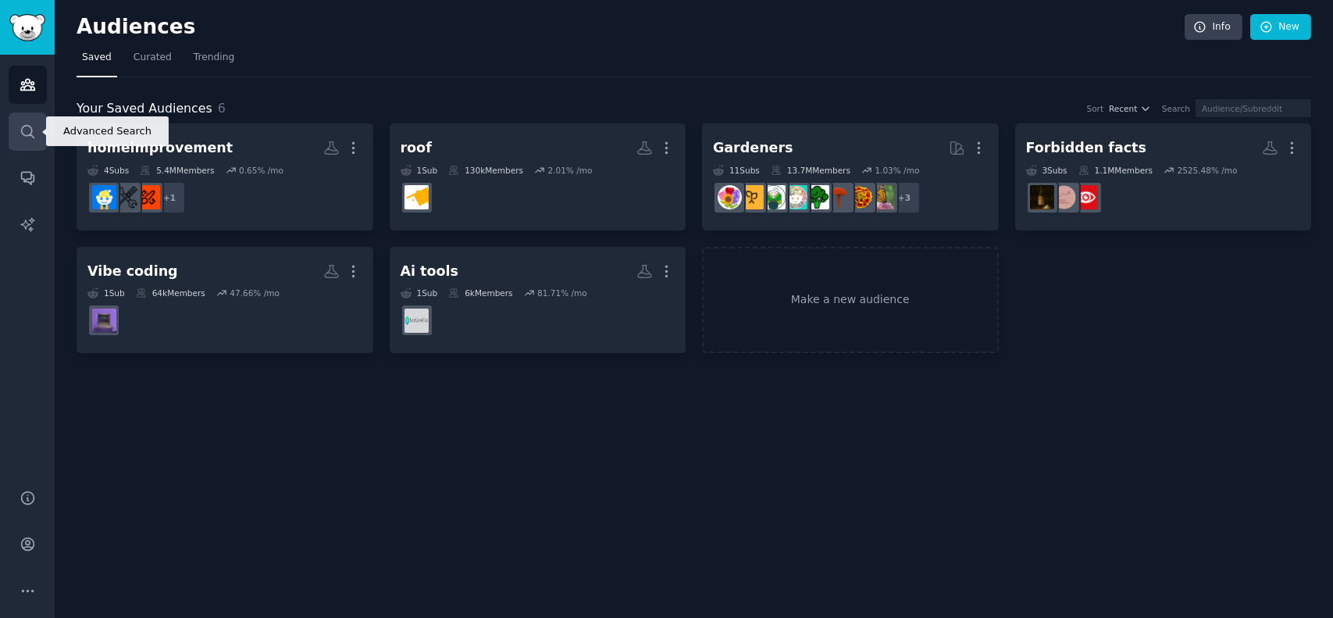
click at [33, 118] on link "Search" at bounding box center [28, 131] width 38 height 38
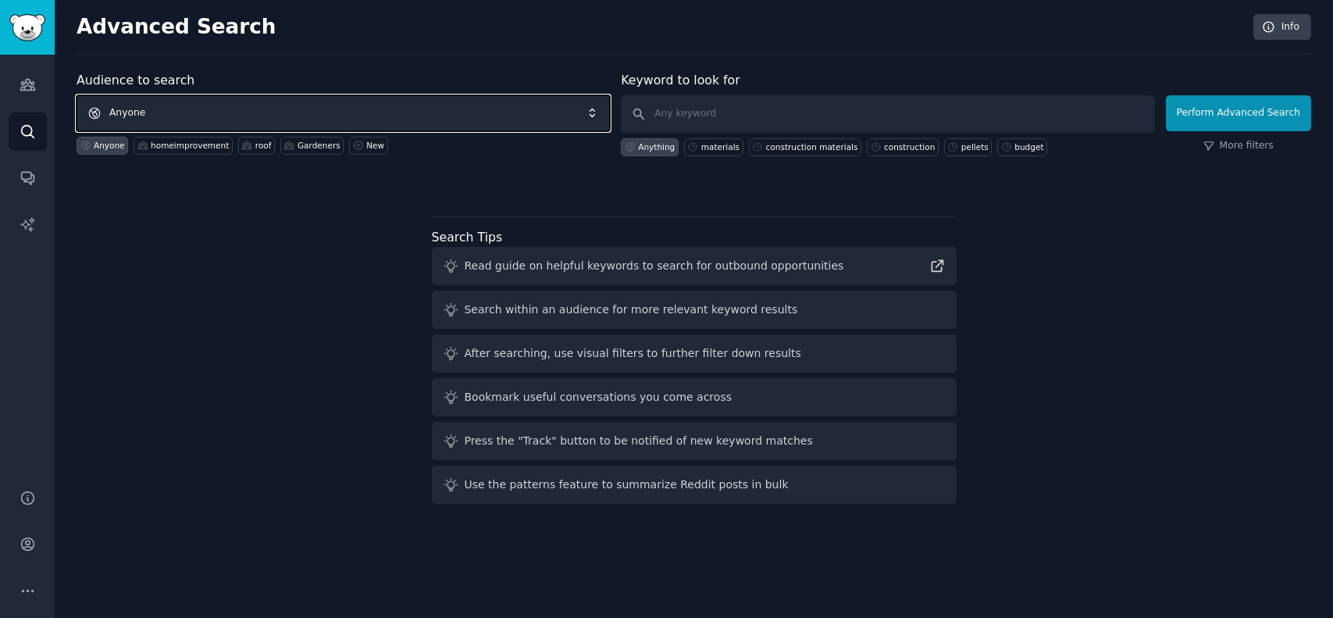
click at [207, 116] on span "Anyone" at bounding box center [343, 113] width 533 height 36
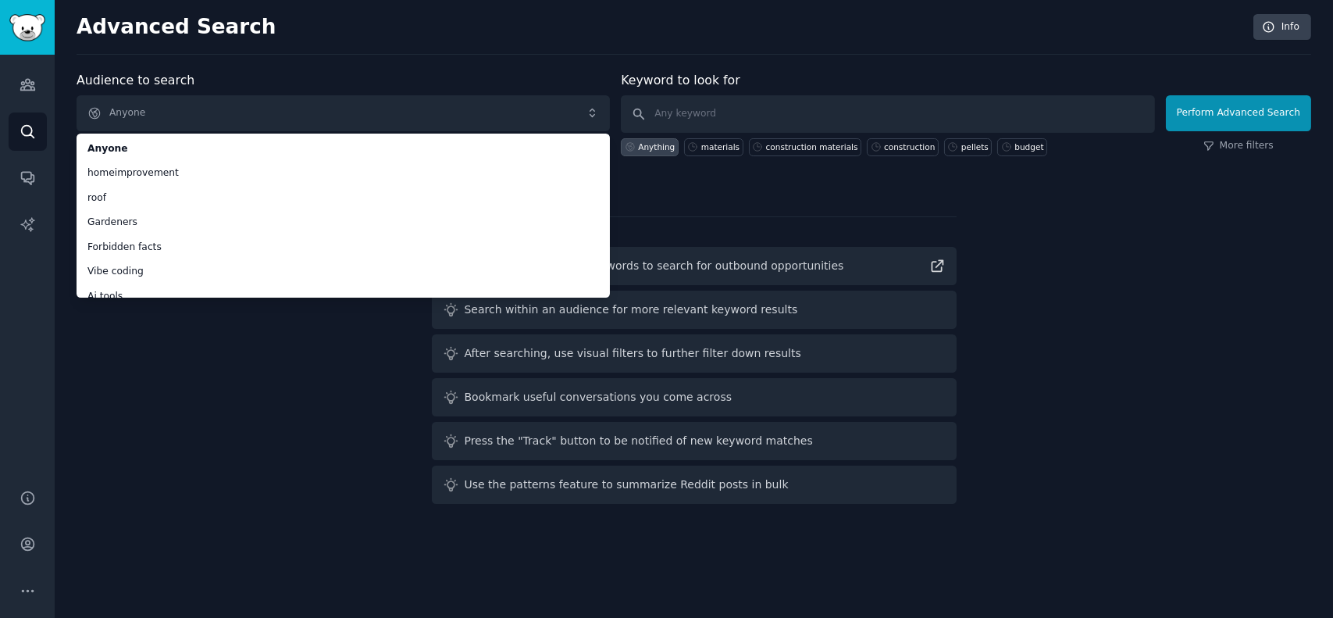
drag, startPoint x: 181, startPoint y: 172, endPoint x: 158, endPoint y: -7, distance: 180.4
click at [158, 0] on html "Advanced Search Audiences Search Conversations AI Reports Help Account More Adv…" at bounding box center [666, 309] width 1333 height 618
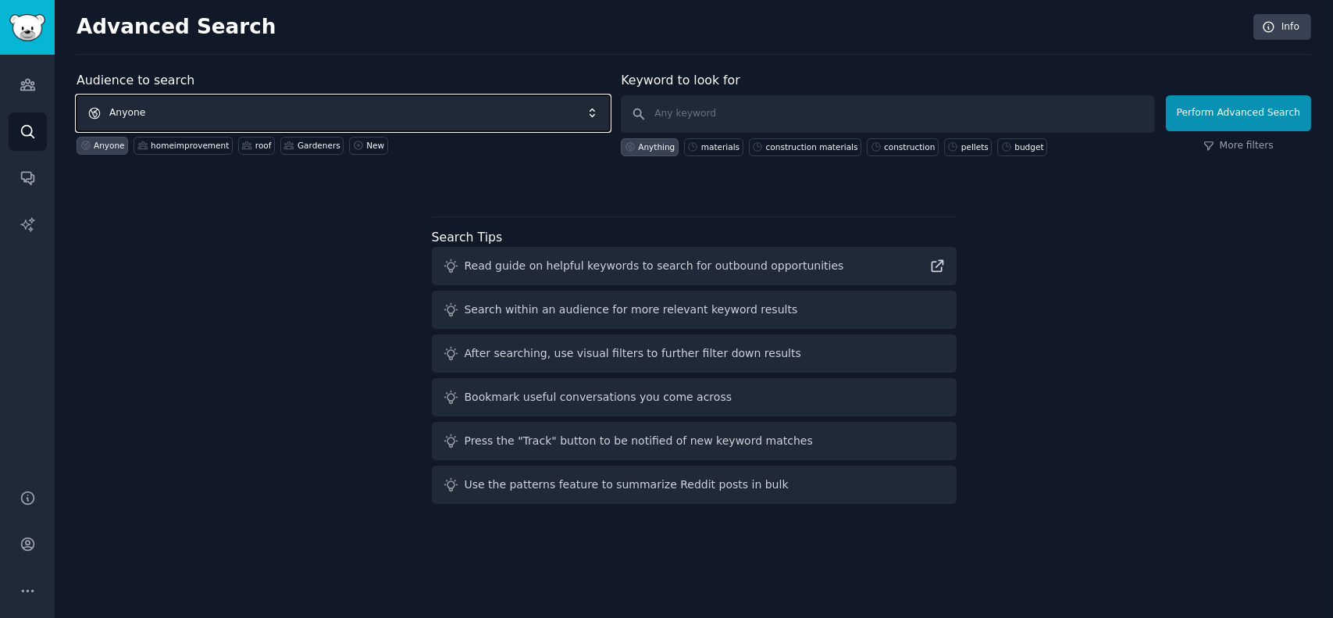
click at [183, 123] on span "Anyone" at bounding box center [343, 113] width 533 height 36
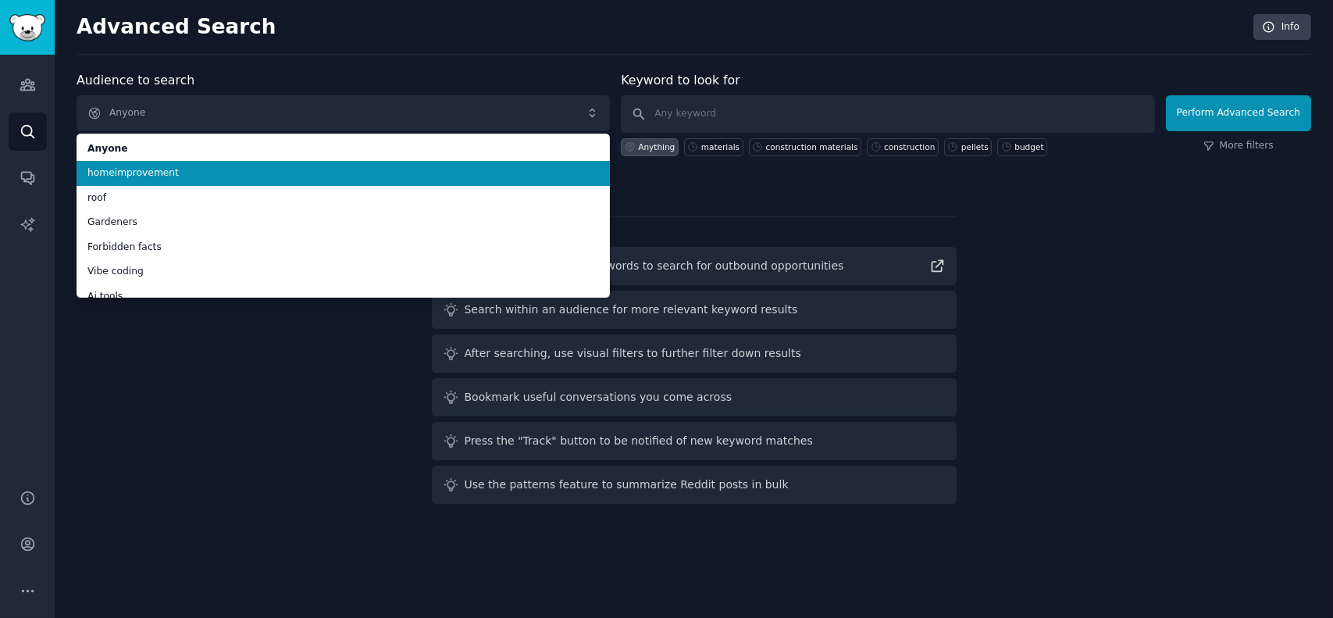
click at [161, 179] on ul "Anyone homeimprovement roof Gardeners Forbidden facts Vibe coding Ai tools" at bounding box center [343, 216] width 533 height 164
click at [161, 176] on span "homeimprovement" at bounding box center [343, 173] width 512 height 14
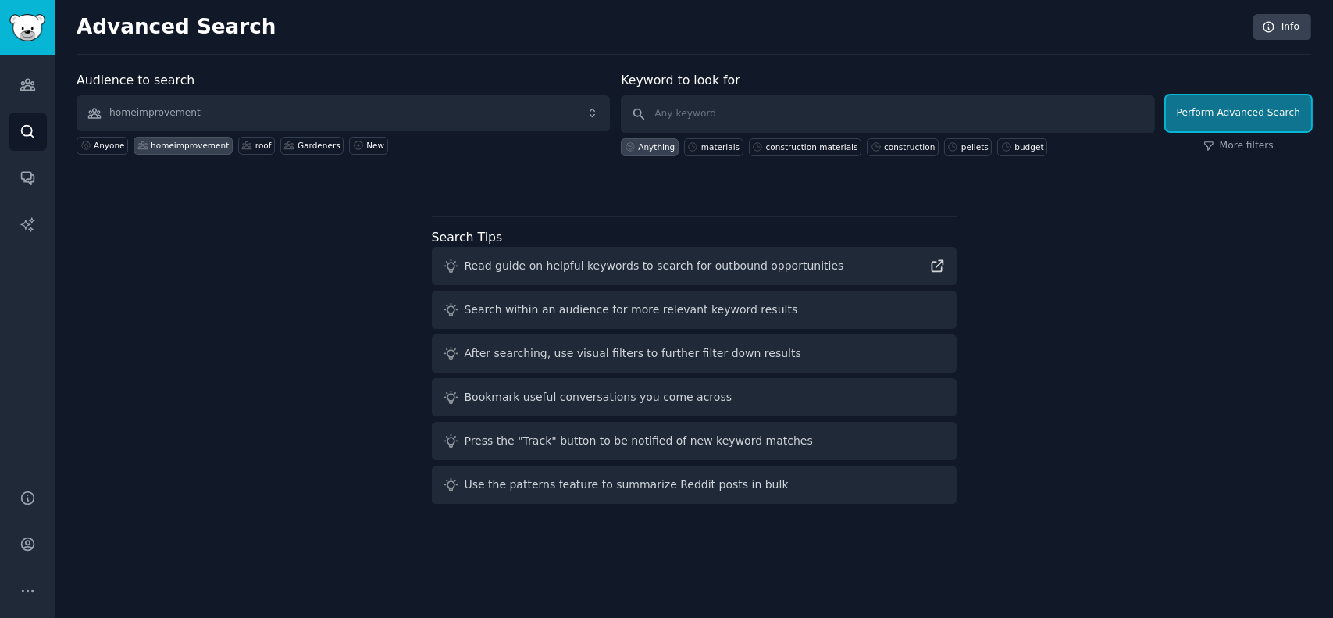
click at [1213, 104] on button "Perform Advanced Search" at bounding box center [1238, 113] width 145 height 36
